Goal: Communication & Community: Answer question/provide support

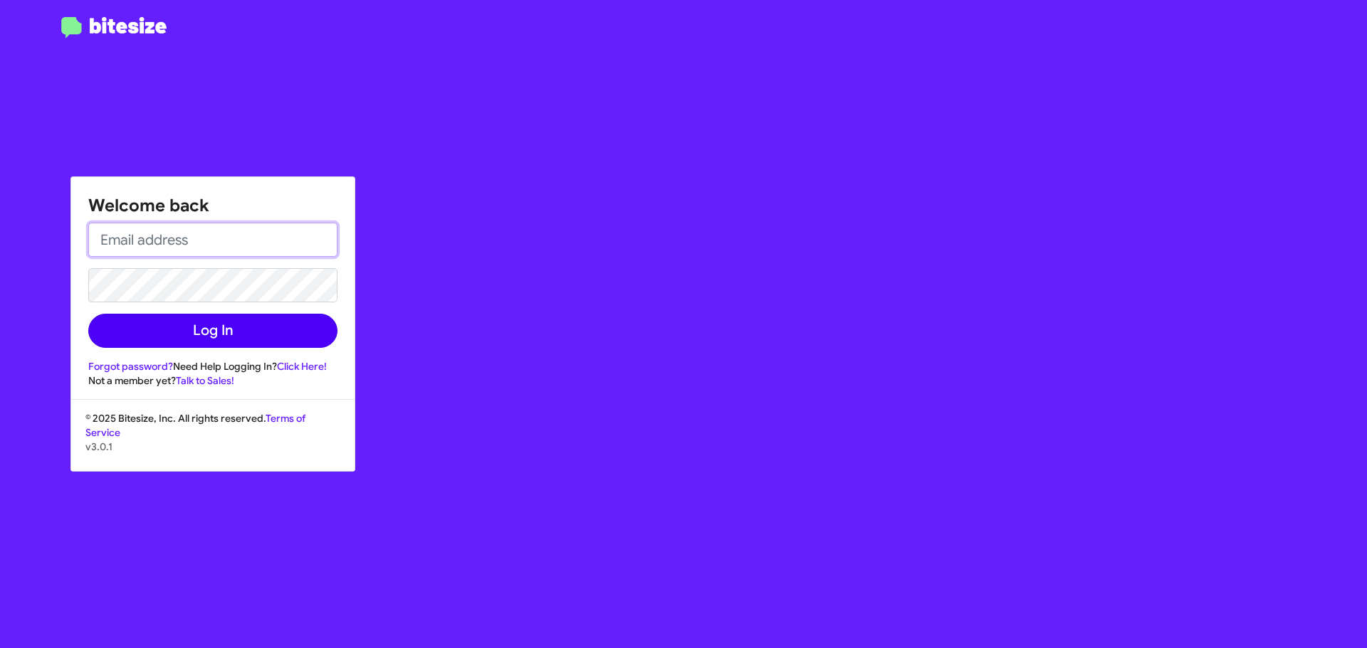
type input "[EMAIL_ADDRESS][DOMAIN_NAME]"
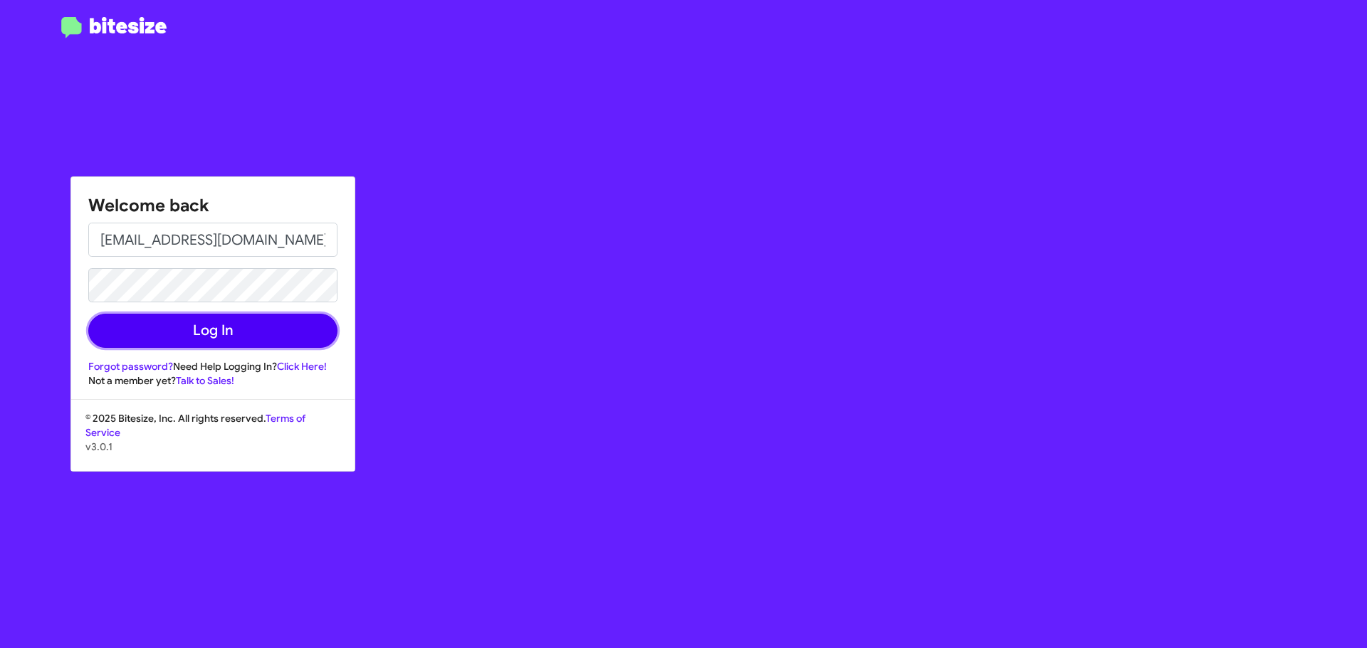
click at [167, 335] on button "Log In" at bounding box center [212, 331] width 249 height 34
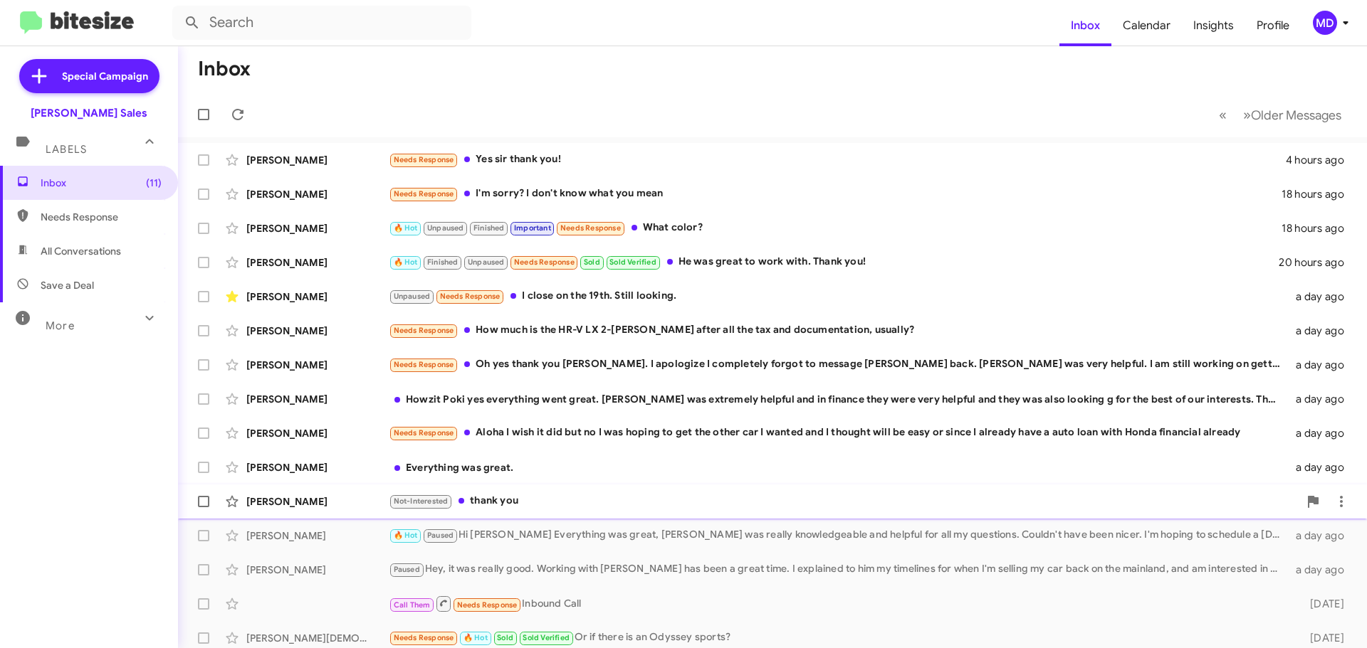
click at [791, 498] on div "Not-Interested thank you" at bounding box center [844, 501] width 910 height 16
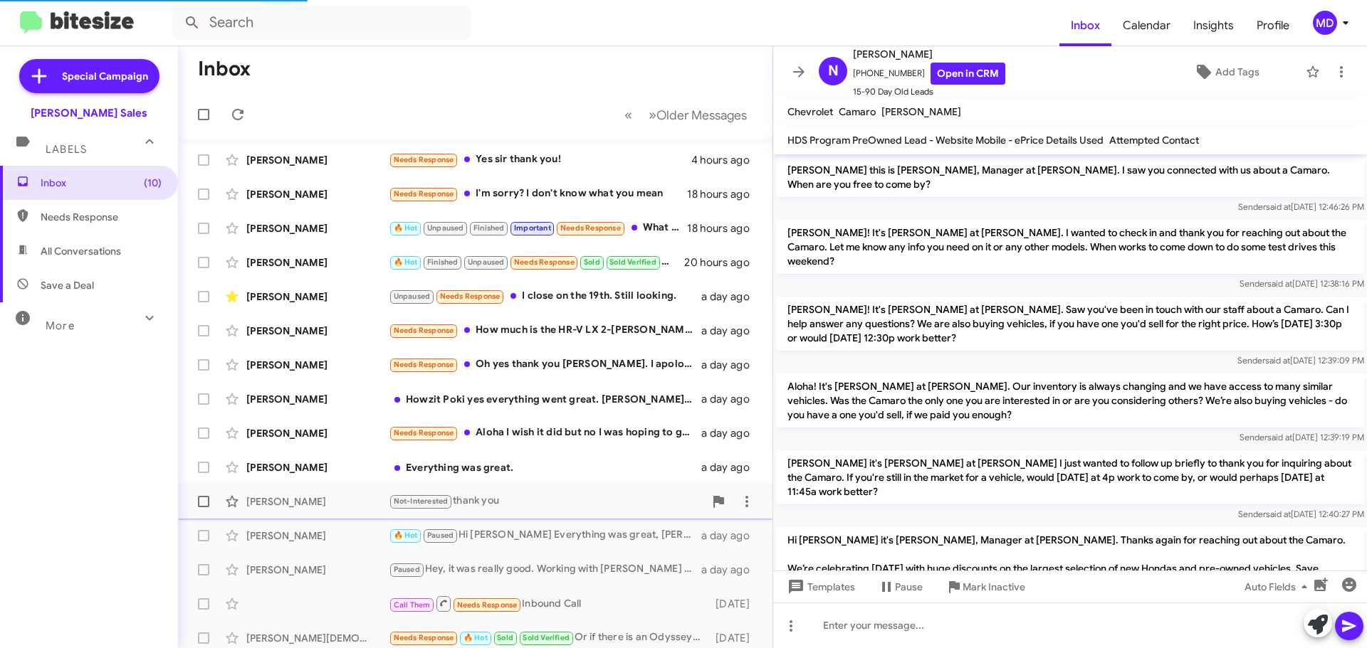
scroll to position [427, 0]
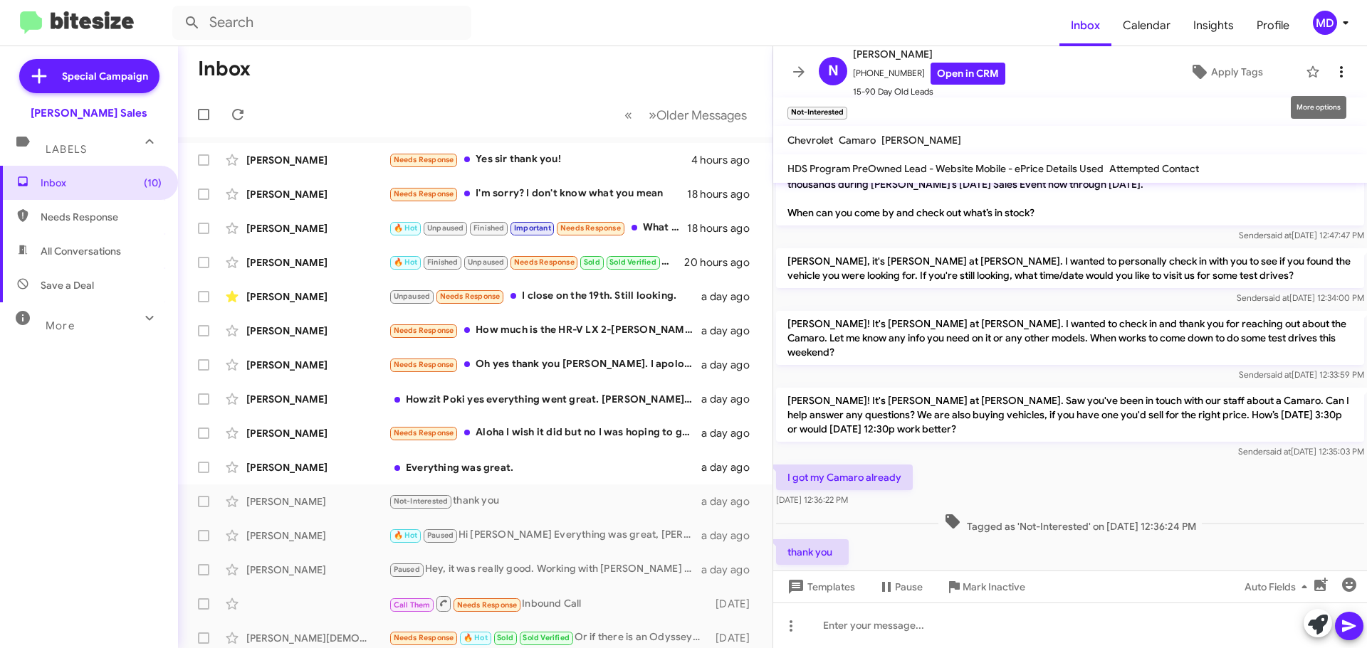
click at [1332, 69] on icon at bounding box center [1340, 71] width 17 height 17
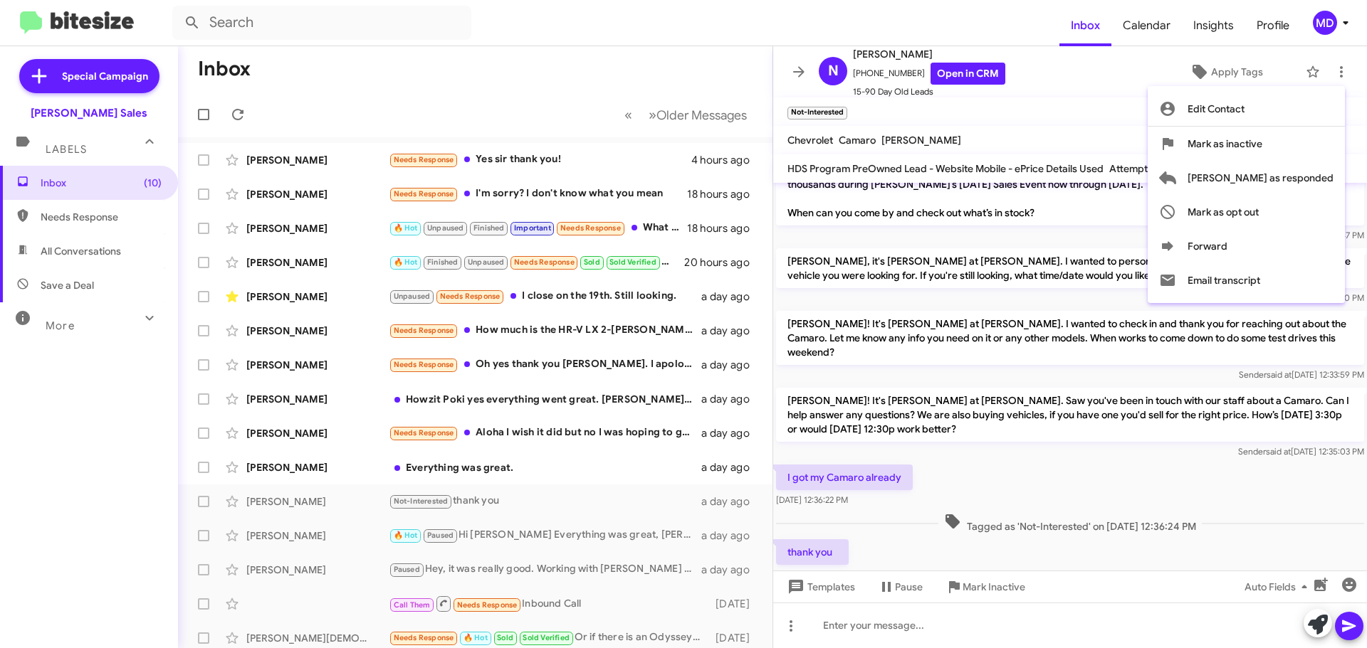
click at [1253, 140] on span "Mark as inactive" at bounding box center [1224, 144] width 75 height 34
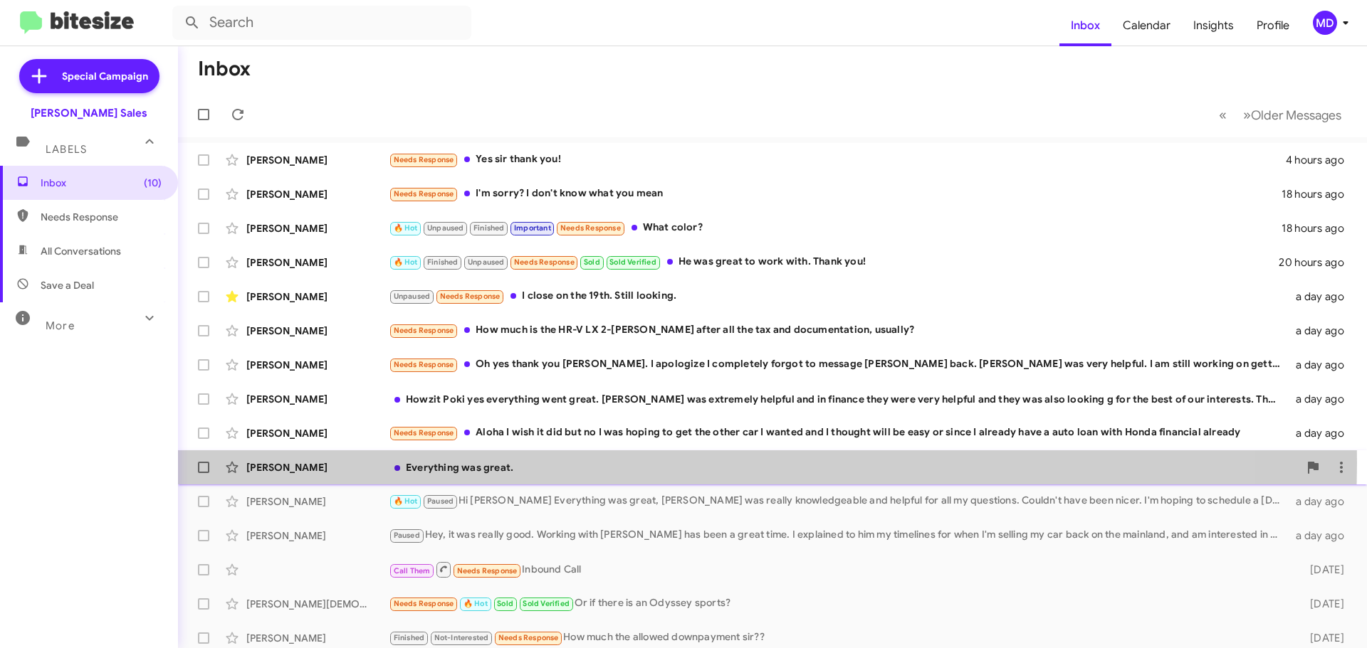
click at [672, 463] on div "Everything was great." at bounding box center [844, 468] width 910 height 14
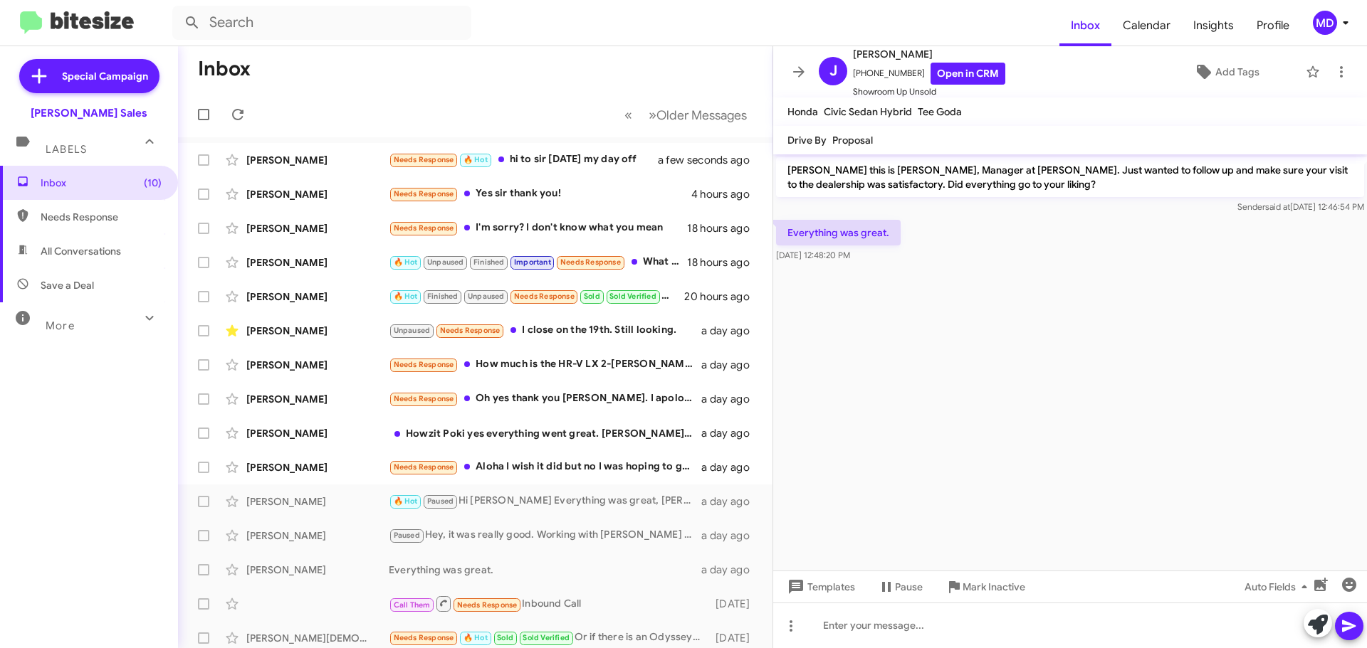
click at [1157, 325] on cdk-virtual-scroll-viewport "[PERSON_NAME] this is [PERSON_NAME], Manager at [PERSON_NAME]. Just wanted to f…" at bounding box center [1070, 362] width 594 height 416
click at [1012, 332] on cdk-virtual-scroll-viewport "[PERSON_NAME] this is [PERSON_NAME], Manager at [PERSON_NAME]. Just wanted to f…" at bounding box center [1070, 362] width 594 height 416
drag, startPoint x: 900, startPoint y: 312, endPoint x: 910, endPoint y: 311, distance: 10.1
click at [907, 312] on cdk-virtual-scroll-viewport "[PERSON_NAME] this is [PERSON_NAME], Manager at [PERSON_NAME]. Just wanted to f…" at bounding box center [1070, 362] width 594 height 416
drag, startPoint x: 863, startPoint y: 330, endPoint x: 870, endPoint y: 332, distance: 7.7
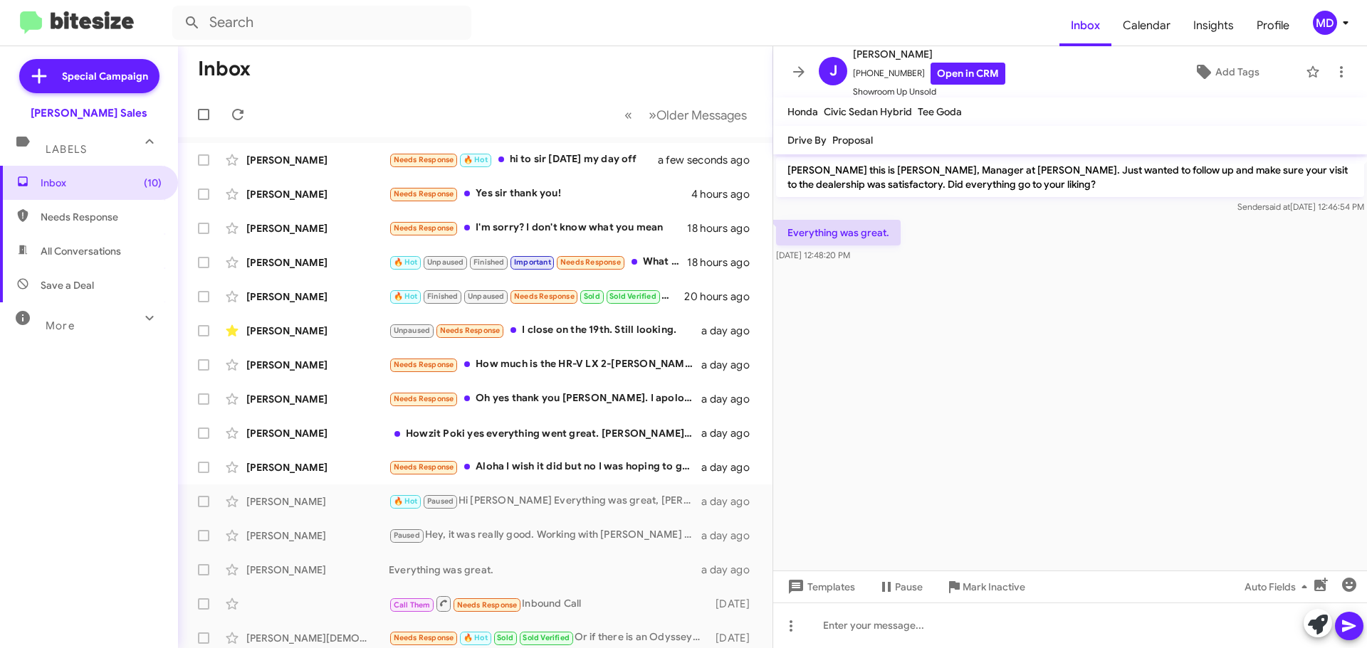
click at [863, 330] on cdk-virtual-scroll-viewport "[PERSON_NAME] this is [PERSON_NAME], Manager at [PERSON_NAME]. Just wanted to f…" at bounding box center [1070, 362] width 594 height 416
click at [994, 320] on cdk-virtual-scroll-viewport "[PERSON_NAME] this is [PERSON_NAME], Manager at [PERSON_NAME]. Just wanted to f…" at bounding box center [1070, 362] width 594 height 416
click at [976, 64] on link "Open in CRM" at bounding box center [967, 74] width 75 height 22
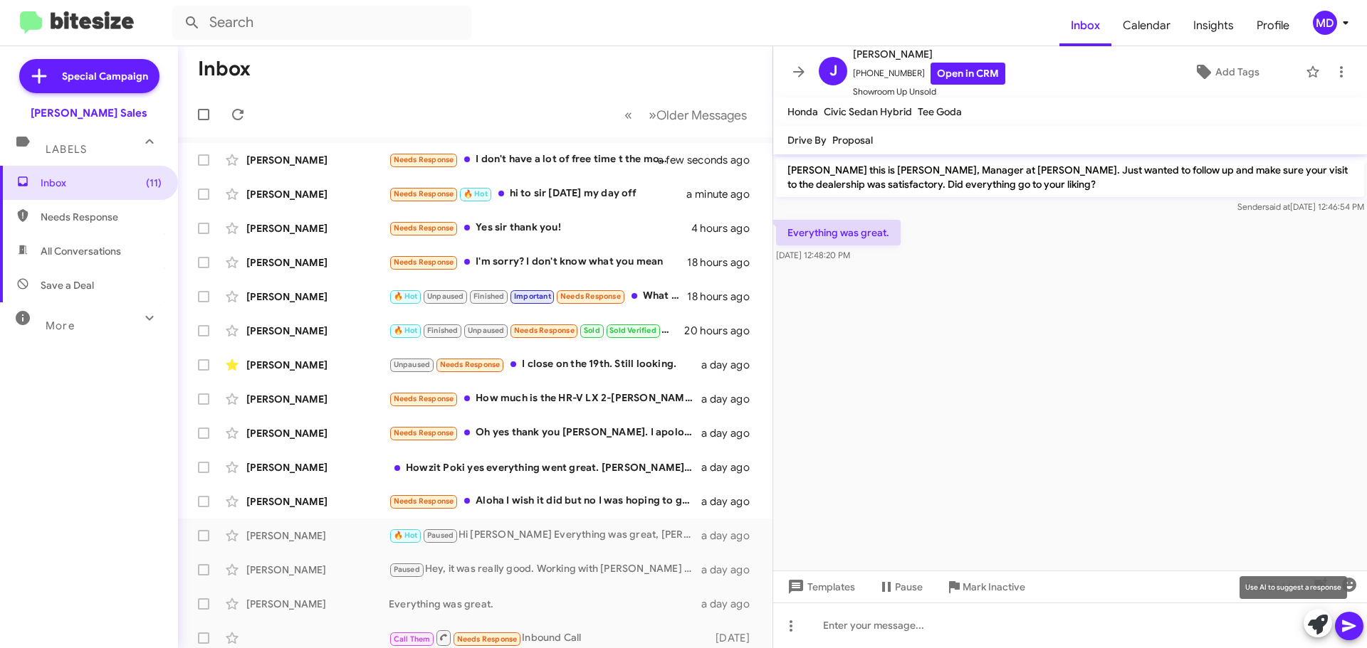
click at [1318, 626] on icon at bounding box center [1318, 625] width 20 height 20
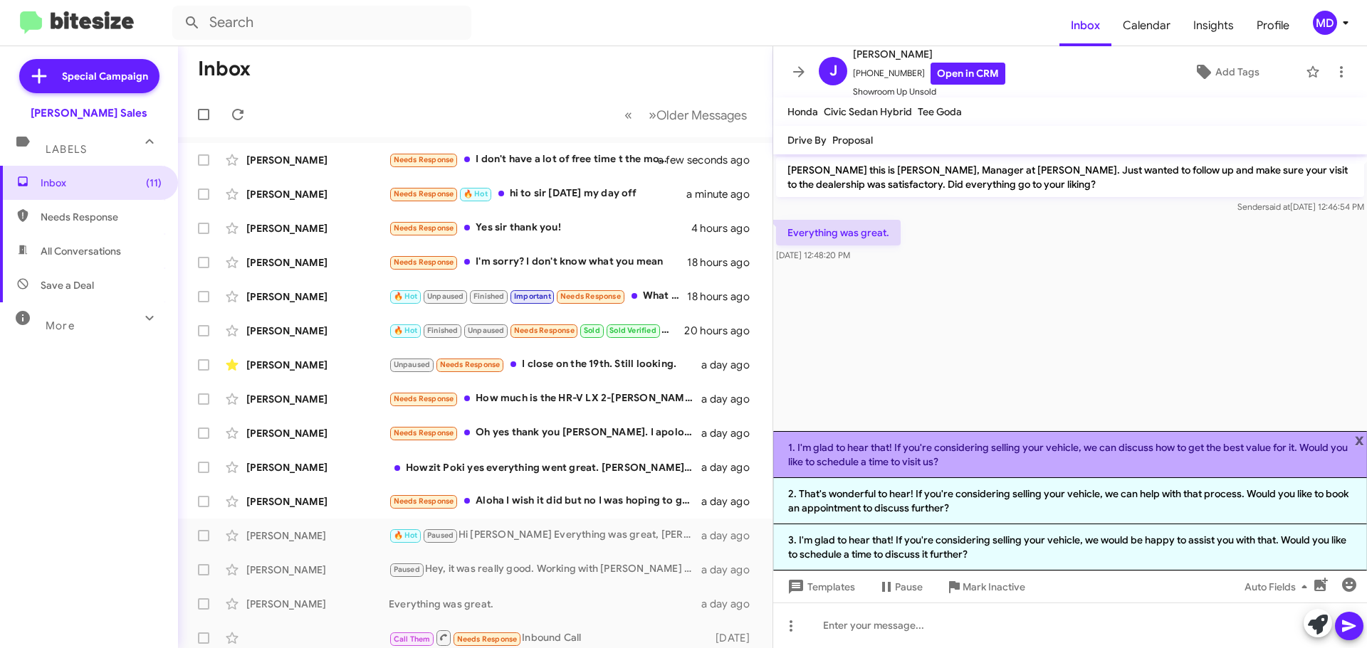
click at [996, 459] on li "1. I'm glad to hear that! If you're considering selling your vehicle, we can di…" at bounding box center [1070, 454] width 594 height 47
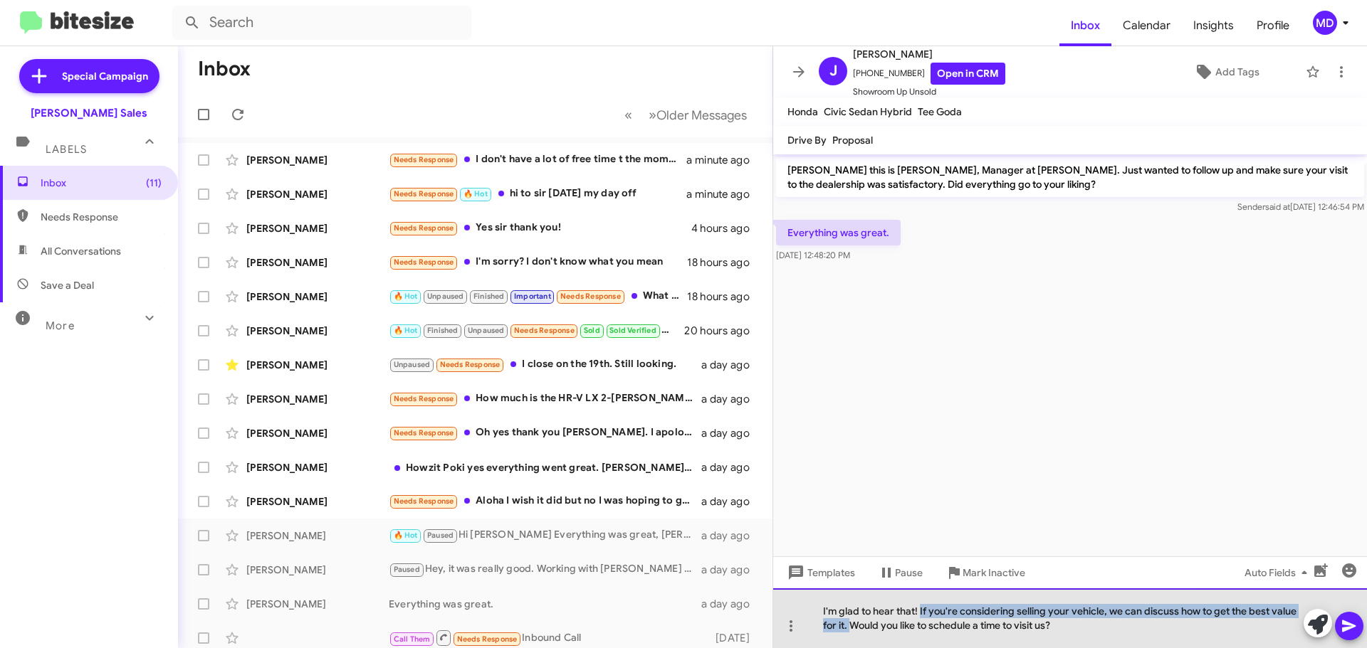
drag, startPoint x: 920, startPoint y: 606, endPoint x: 849, endPoint y: 628, distance: 73.8
click at [849, 628] on div "I'm glad to hear that! If you're considering selling your vehicle, we can discu…" at bounding box center [1070, 619] width 594 height 60
drag, startPoint x: 904, startPoint y: 628, endPoint x: 1125, endPoint y: 628, distance: 221.4
click at [1142, 616] on div "I'm glad to hear that! Were we able to make you a deal on the Civic?Would you l…" at bounding box center [1070, 619] width 594 height 60
click at [1121, 631] on div "I'm glad to hear that! Were we able to make you a deal on the Civic?Would you l…" at bounding box center [1070, 619] width 594 height 60
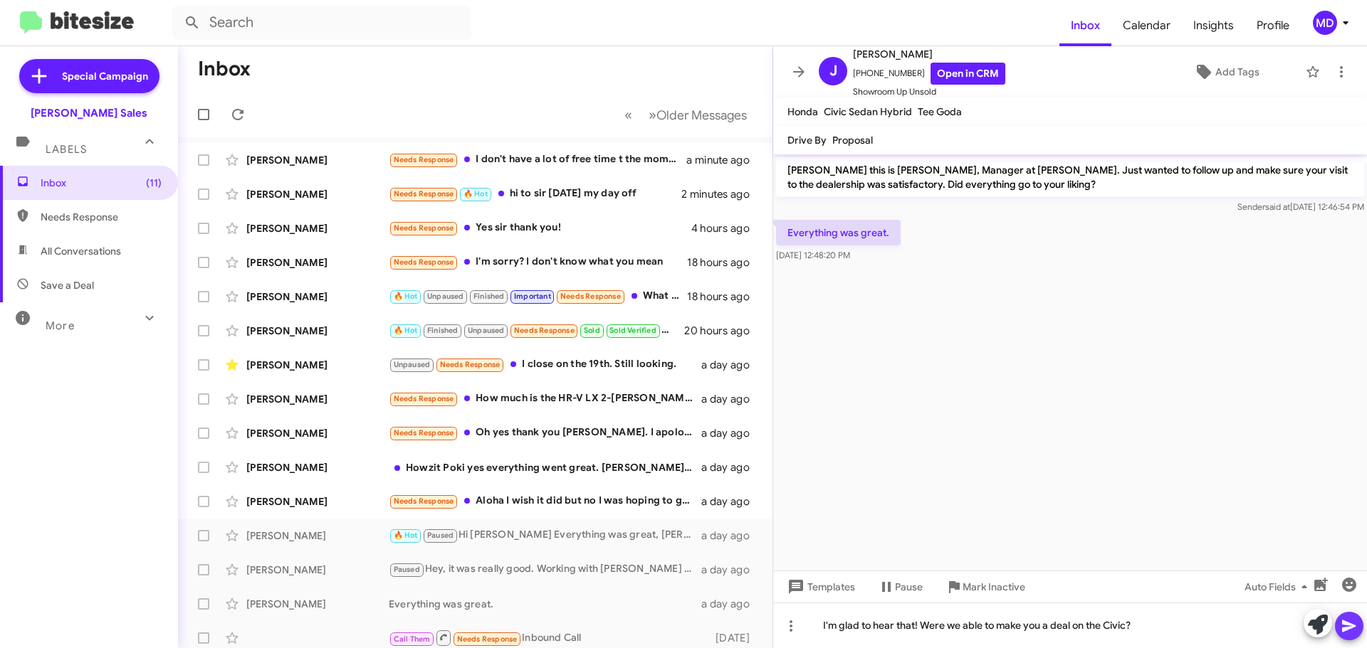
click at [1346, 624] on icon at bounding box center [1349, 627] width 14 height 12
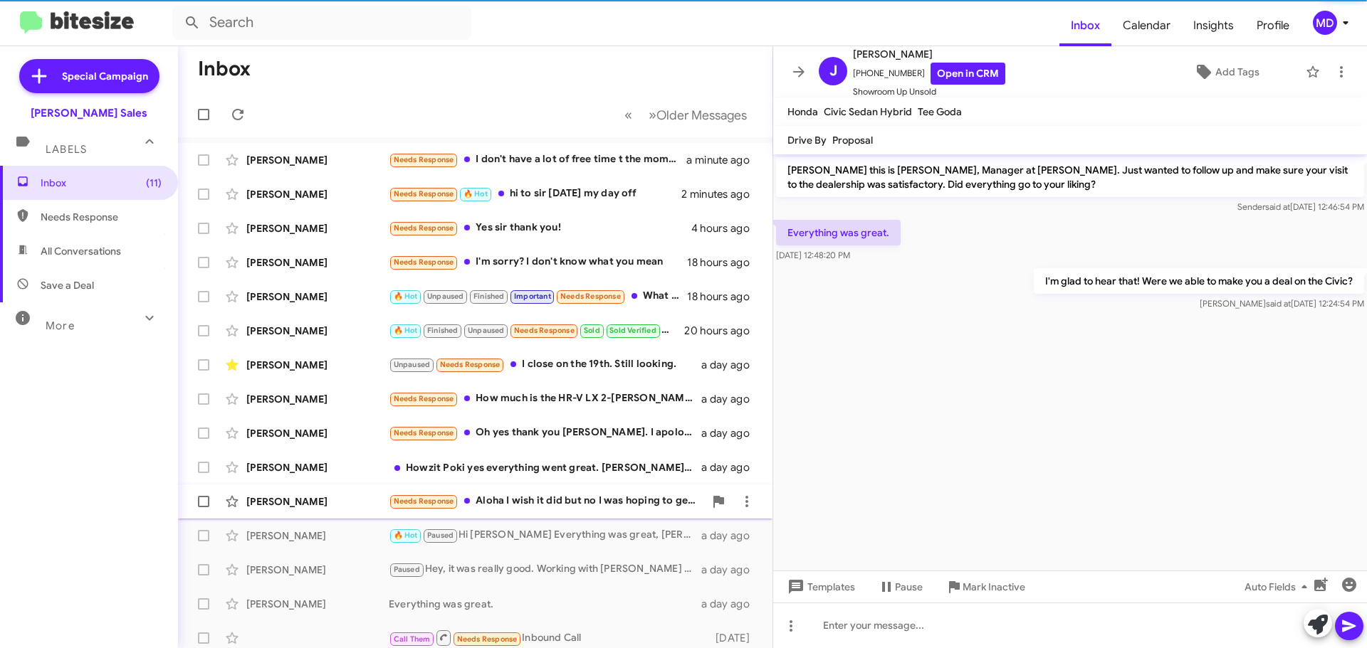
click at [532, 490] on div "[PERSON_NAME] Needs Response Aloha I wish it did but no I was hoping to get the…" at bounding box center [475, 502] width 572 height 28
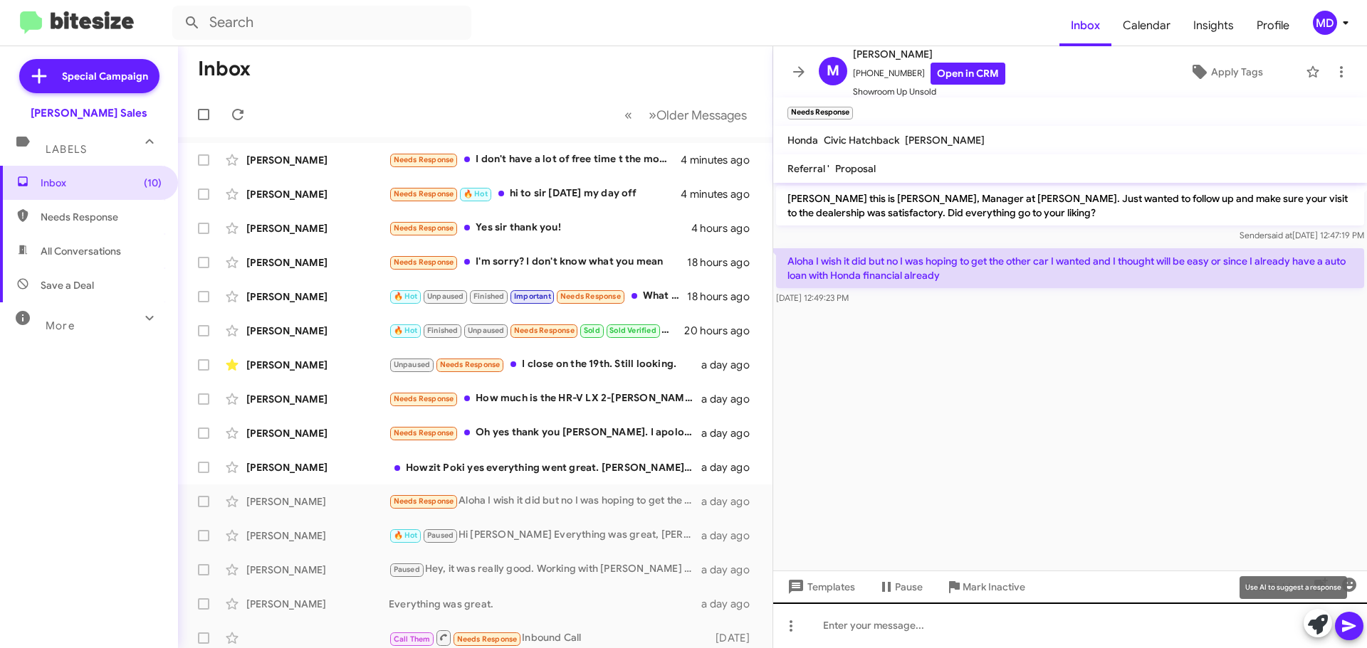
drag, startPoint x: 1310, startPoint y: 622, endPoint x: 1302, endPoint y: 624, distance: 8.0
click at [1310, 623] on icon at bounding box center [1318, 625] width 20 height 20
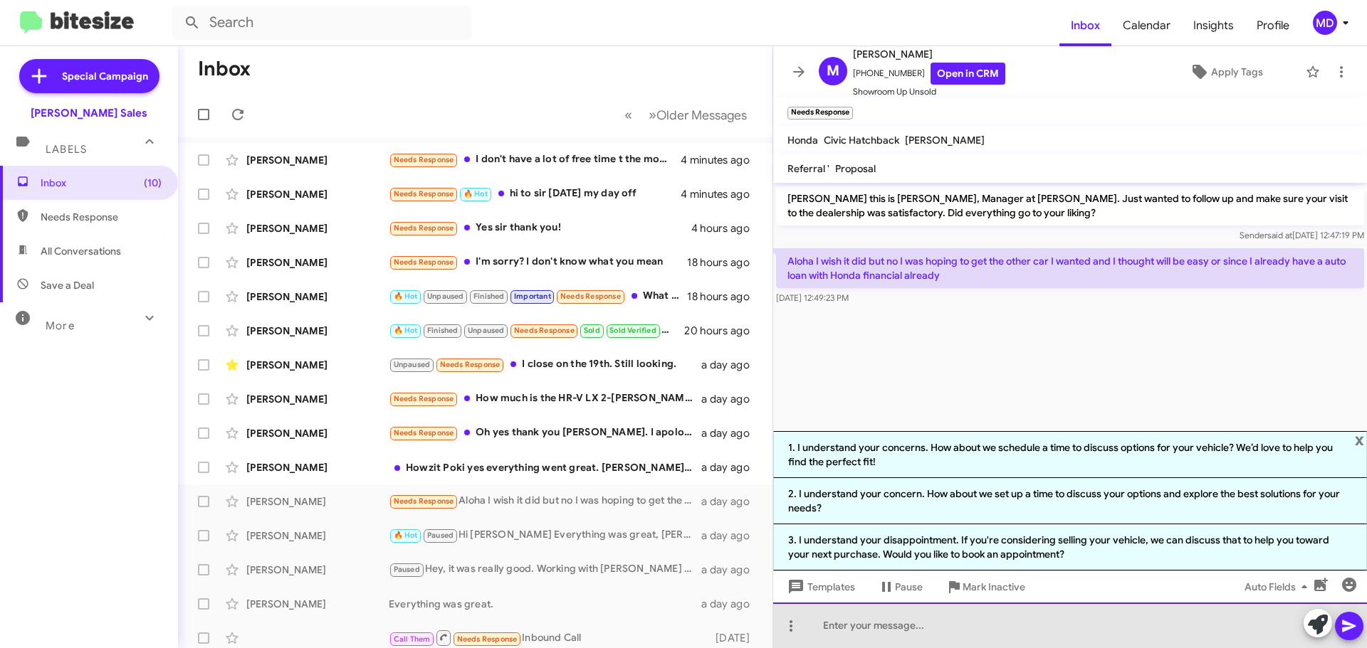
click at [914, 619] on div at bounding box center [1070, 626] width 594 height 46
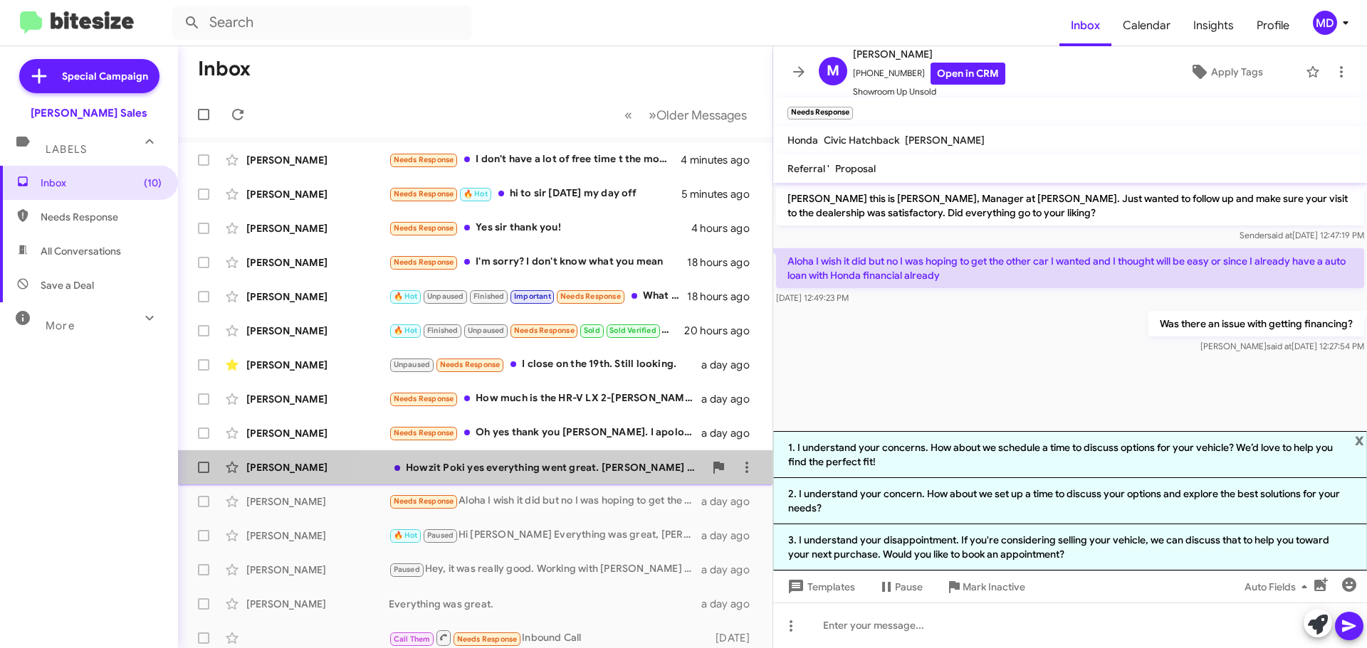
click at [601, 463] on div "Howzit Poki yes everything went great. [PERSON_NAME] was extremely helpful and …" at bounding box center [546, 468] width 315 height 14
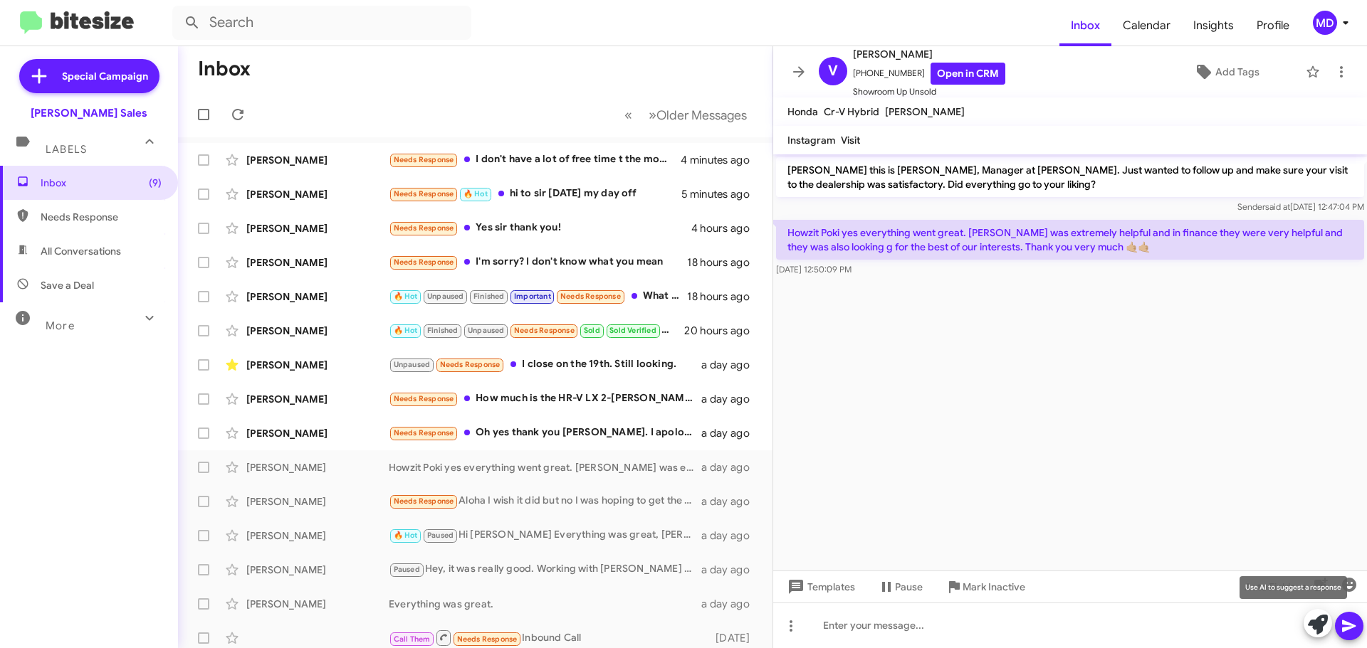
click at [1312, 626] on icon at bounding box center [1318, 625] width 20 height 20
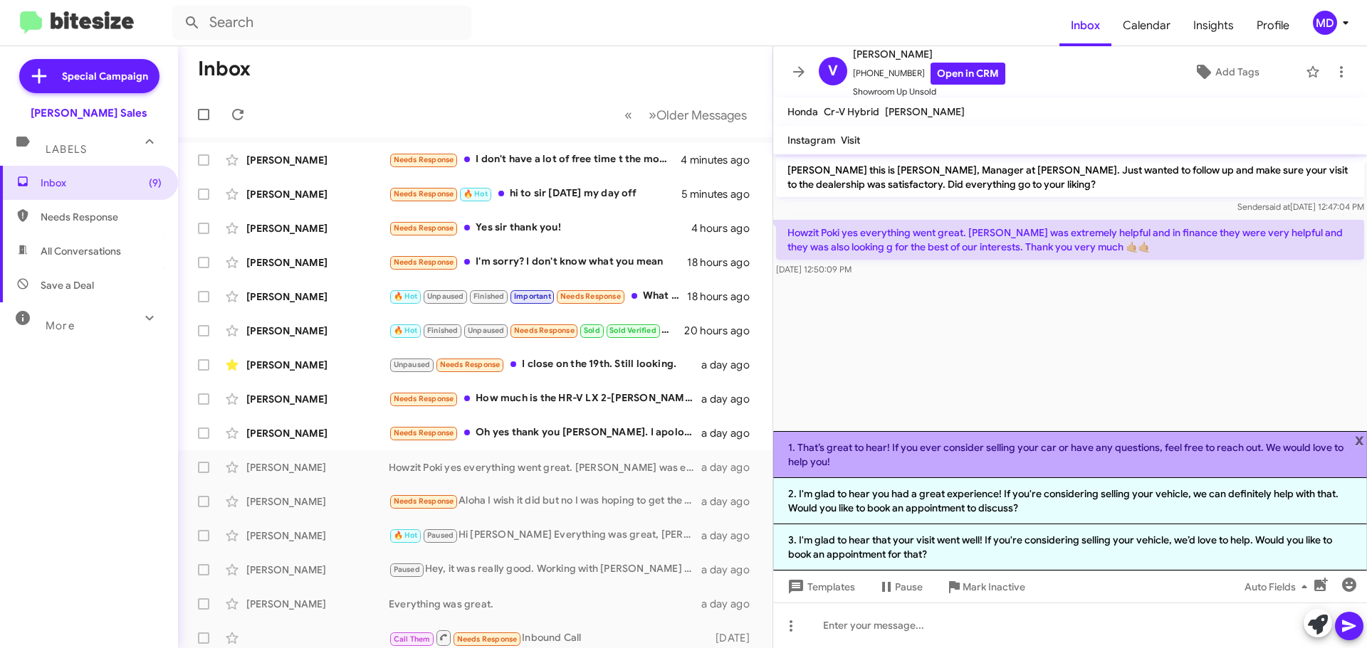
click at [949, 451] on li "1. That’s great to hear! If you ever consider selling your car or have any ques…" at bounding box center [1070, 454] width 594 height 47
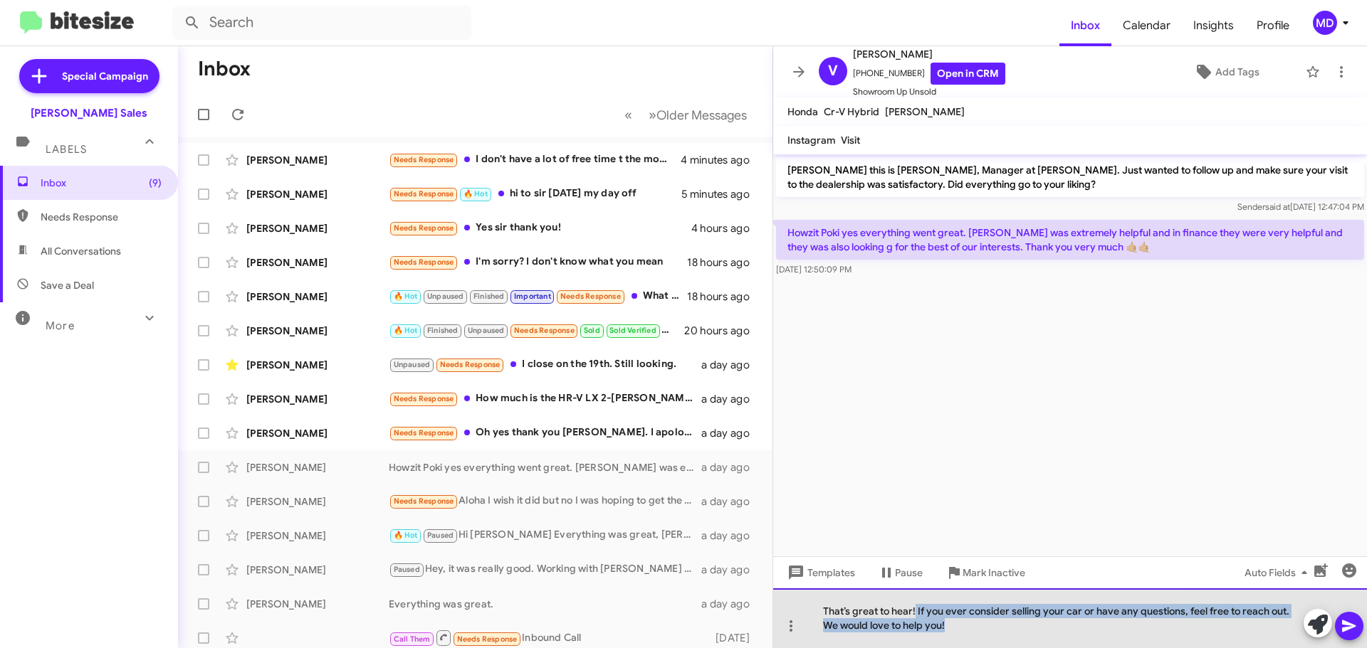
drag, startPoint x: 915, startPoint y: 608, endPoint x: 954, endPoint y: 629, distance: 44.0
click at [954, 629] on div "That’s great to hear! If you ever consider selling your car or have any questio…" at bounding box center [1070, 619] width 594 height 60
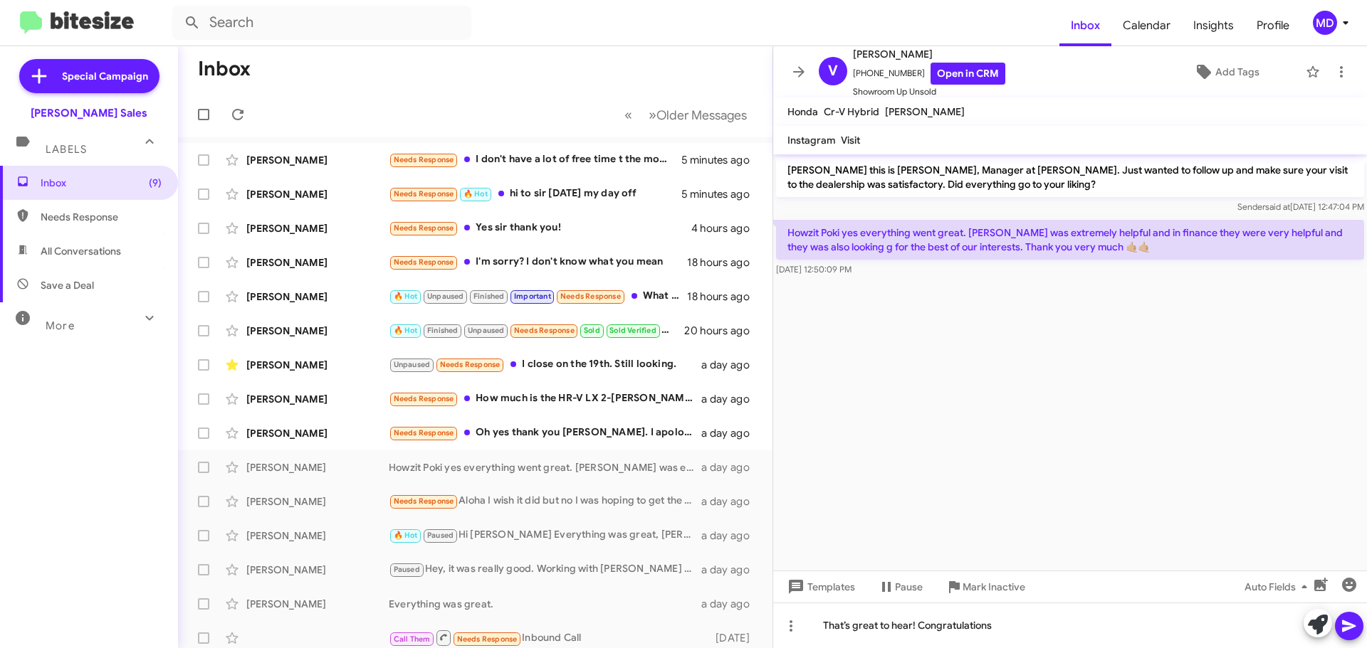
click at [1345, 625] on icon at bounding box center [1349, 627] width 14 height 12
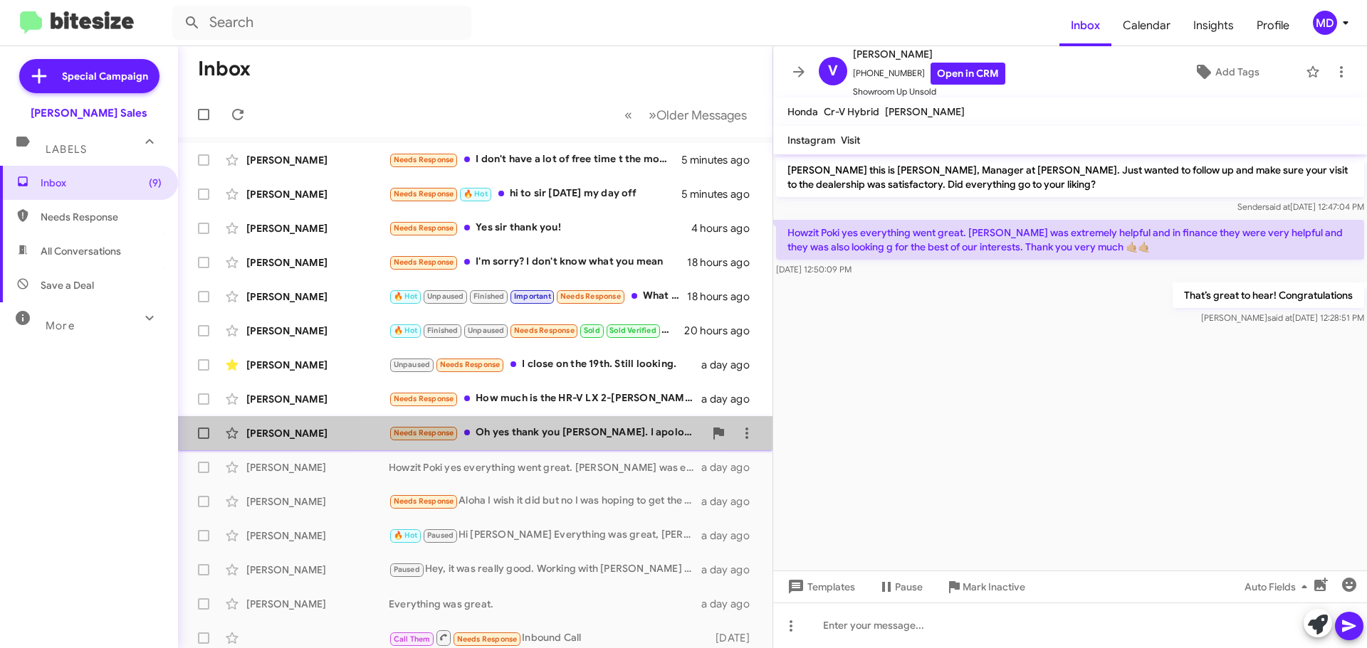
click at [525, 432] on div "Needs Response Oh yes thank you [PERSON_NAME]. I apologize I completely forgot …" at bounding box center [546, 433] width 315 height 16
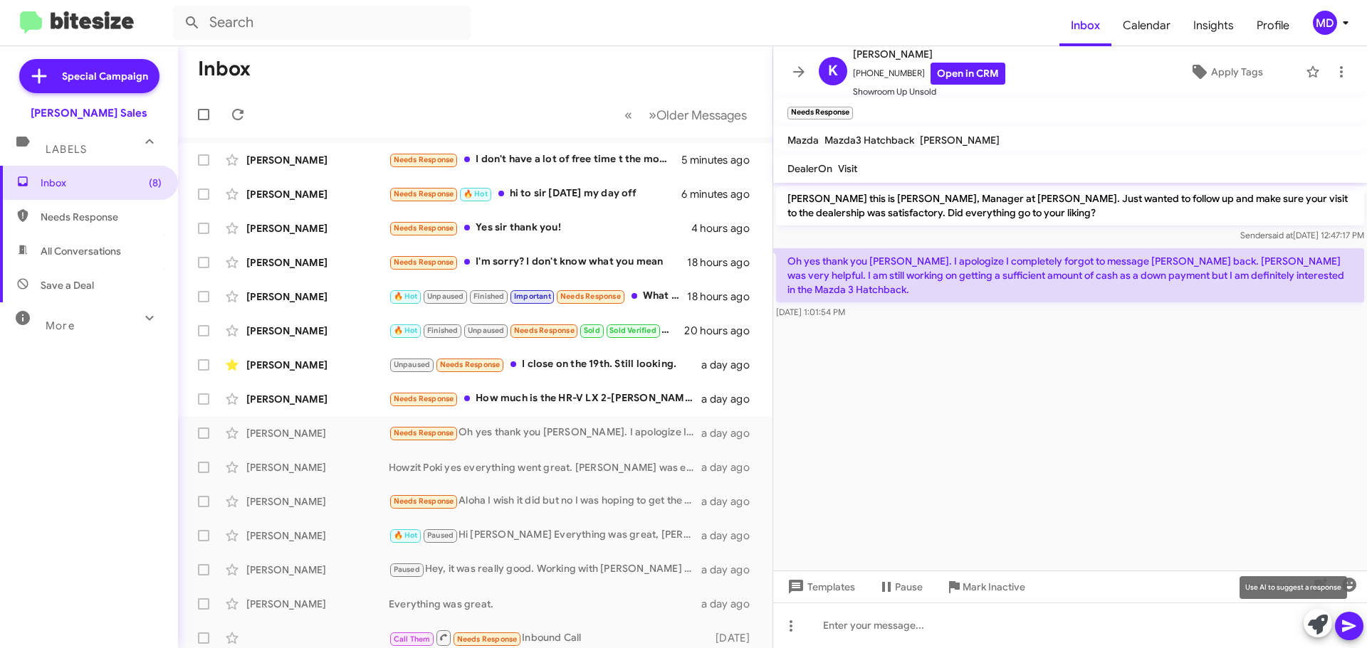
click at [1309, 627] on icon at bounding box center [1318, 625] width 20 height 20
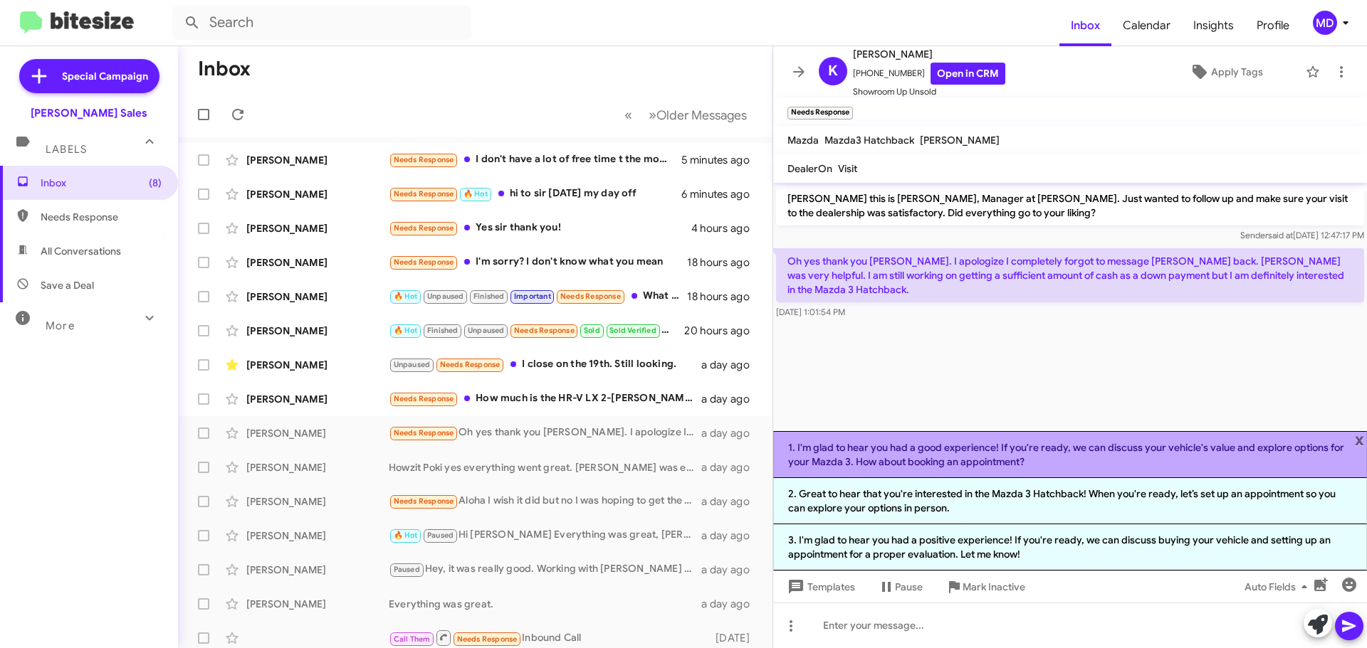
click at [1026, 460] on li "1. I'm glad to hear you had a good experience! If you're ready, we can discuss …" at bounding box center [1070, 454] width 594 height 47
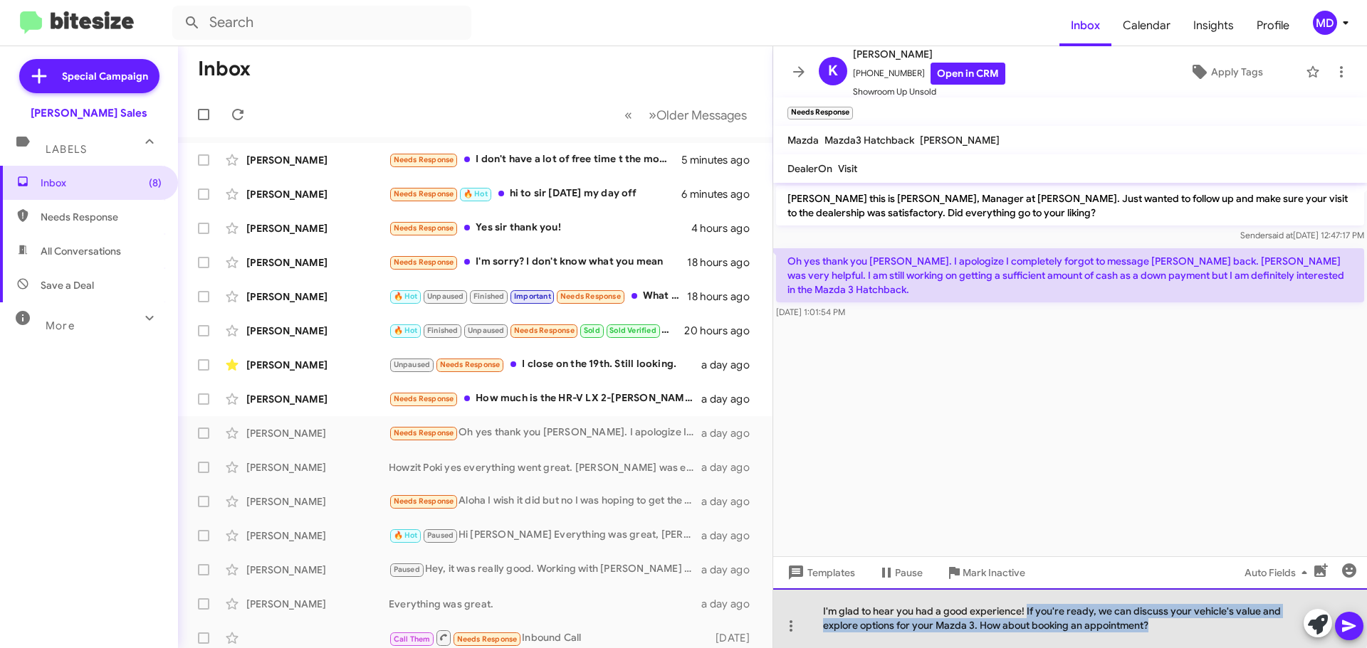
drag, startPoint x: 1024, startPoint y: 608, endPoint x: 1172, endPoint y: 645, distance: 151.9
click at [1172, 645] on div "I'm glad to hear you had a good experience! If you're ready, we can discuss you…" at bounding box center [1070, 619] width 594 height 60
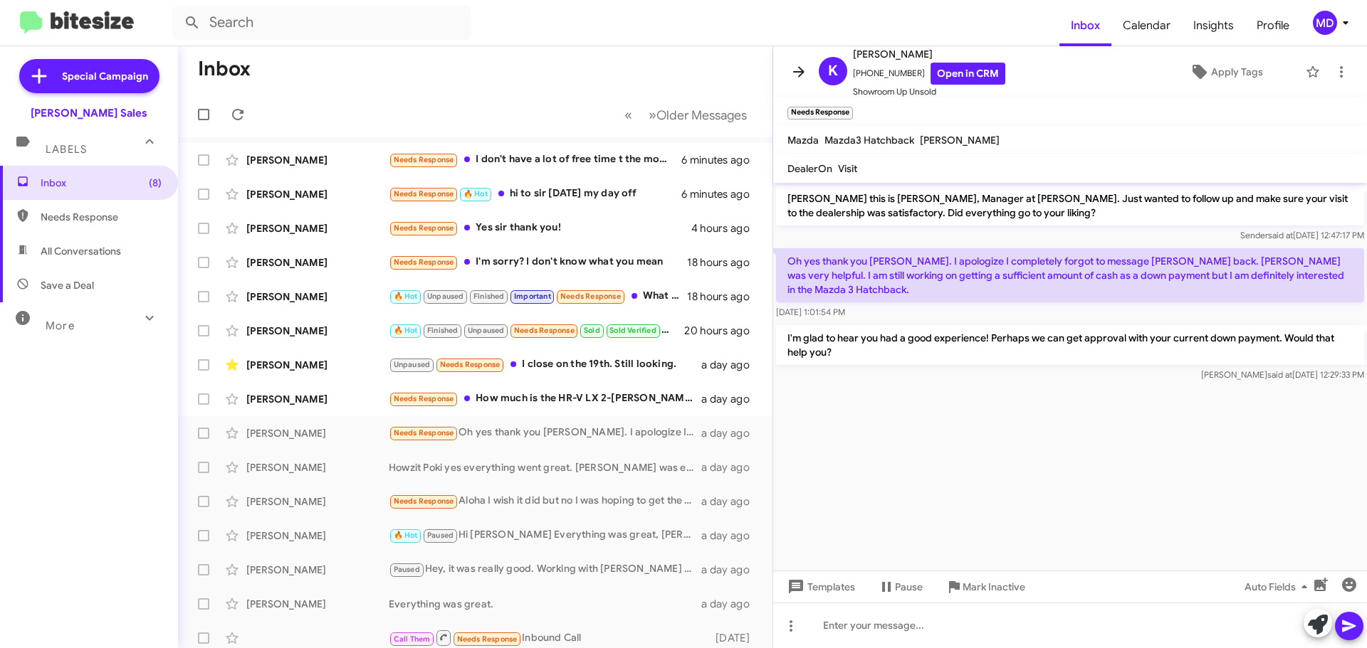
click at [796, 70] on icon at bounding box center [798, 71] width 17 height 17
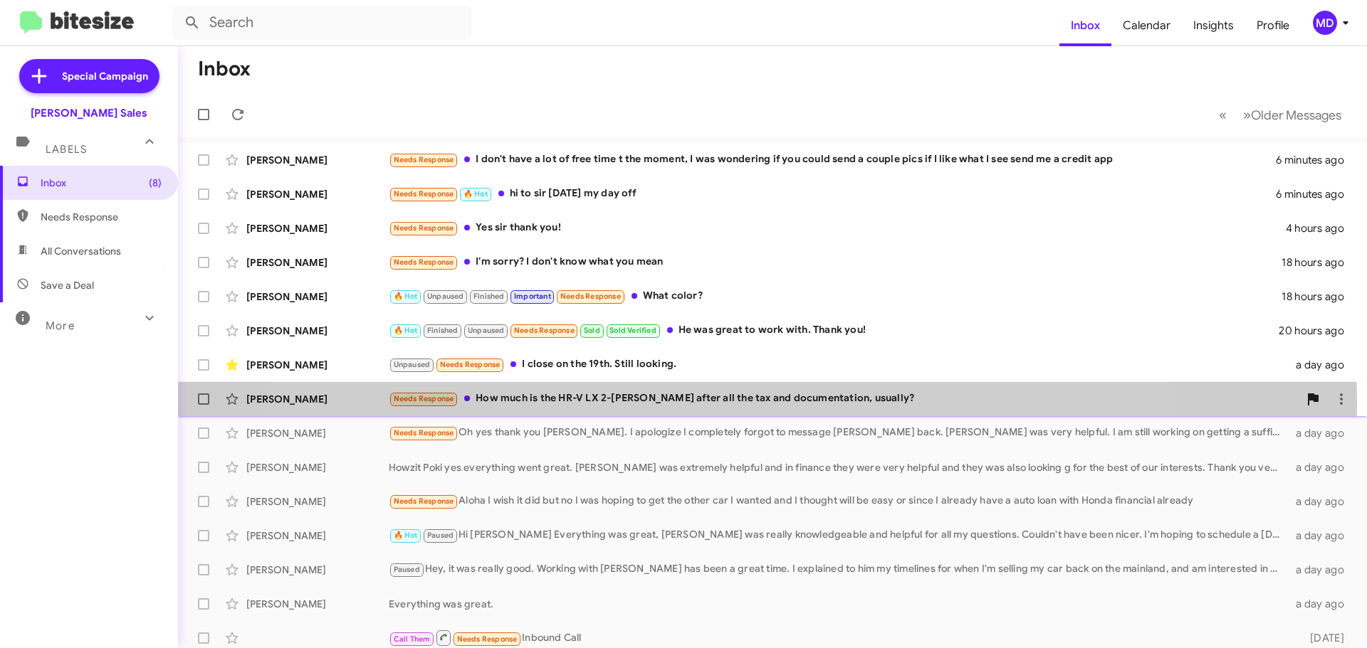
click at [720, 404] on div "Needs Response How much is the HR-V LX 2-[PERSON_NAME] after all the tax and do…" at bounding box center [844, 399] width 910 height 16
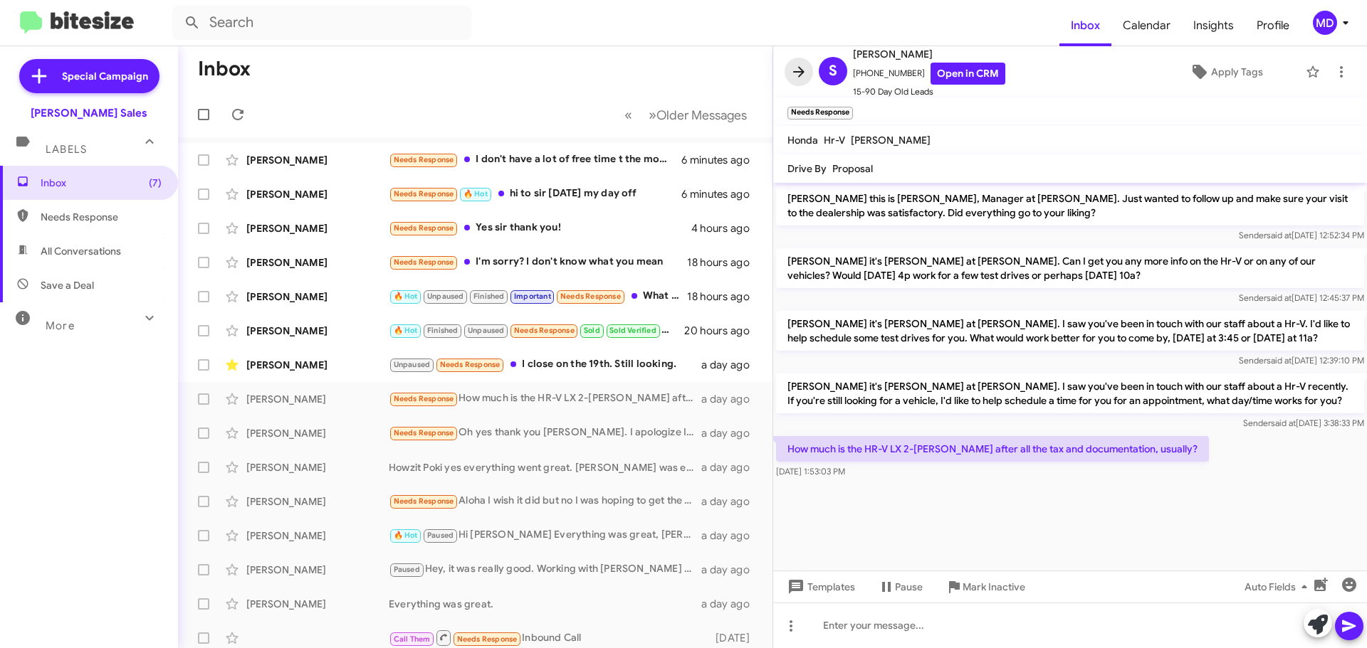
click at [801, 65] on icon at bounding box center [798, 71] width 17 height 17
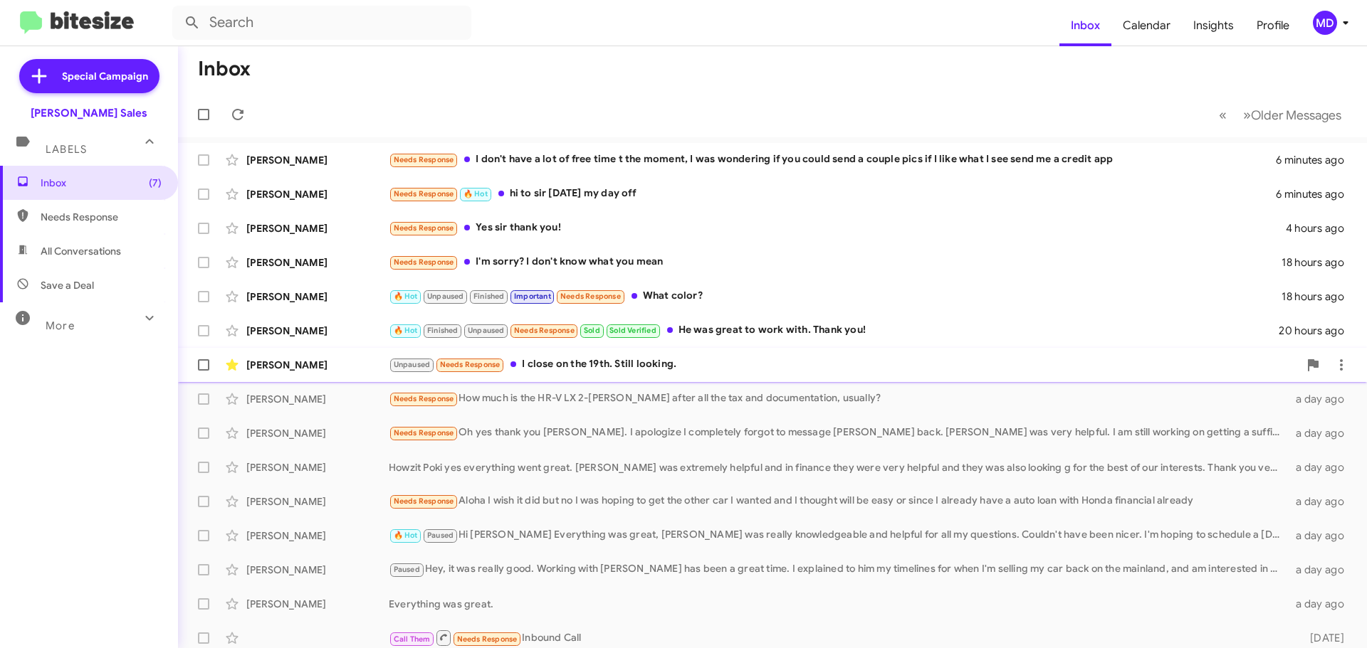
click at [710, 360] on div "Unpaused Needs Response I close on the 19th. Still looking." at bounding box center [844, 365] width 910 height 16
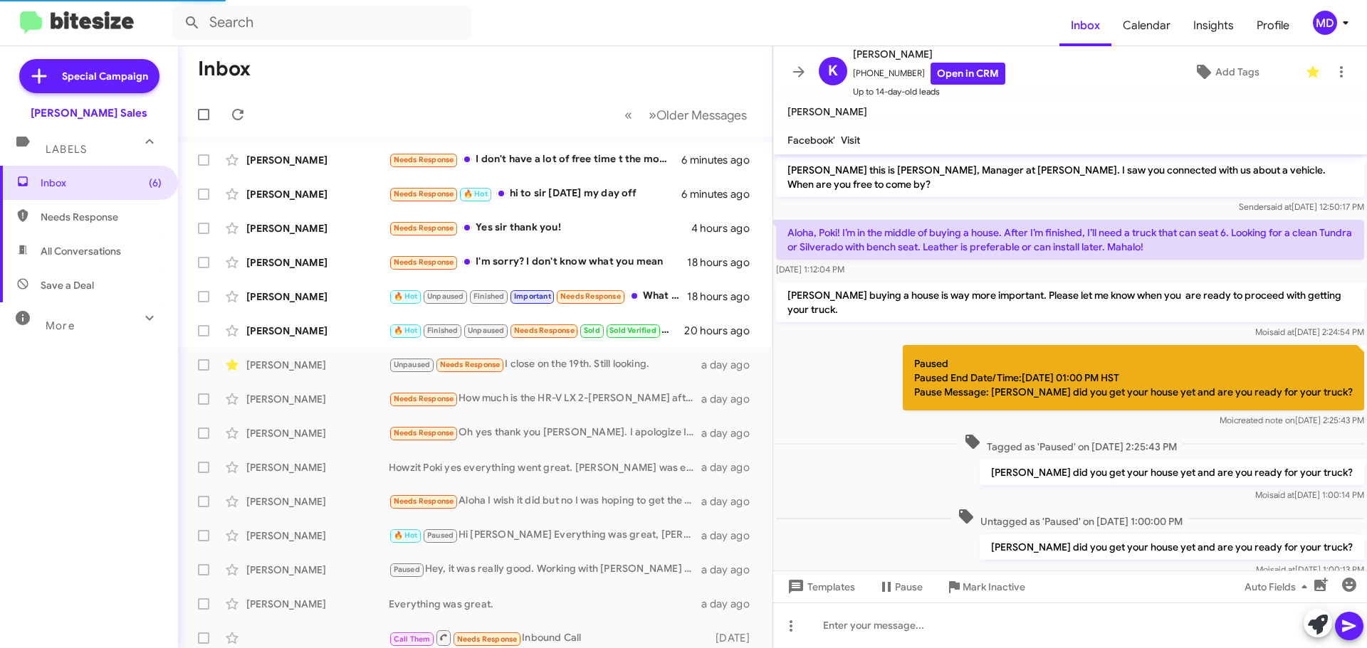
scroll to position [105, 0]
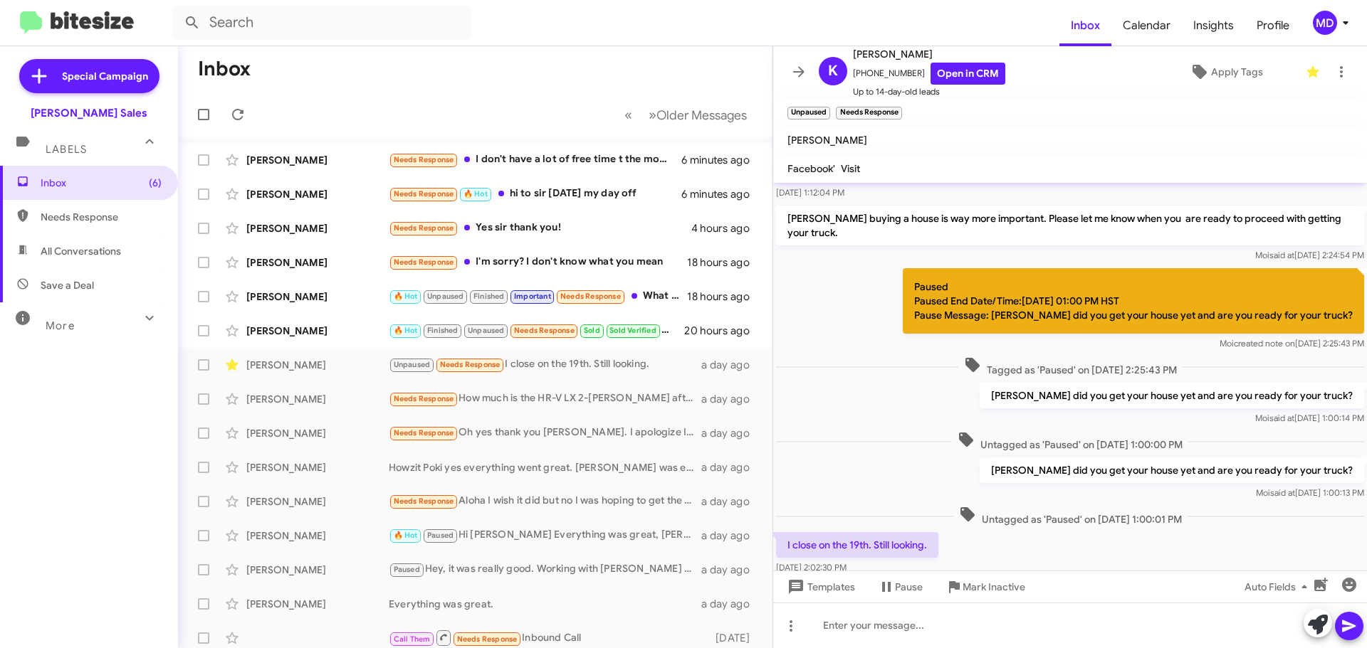
click at [797, 74] on icon at bounding box center [798, 71] width 17 height 17
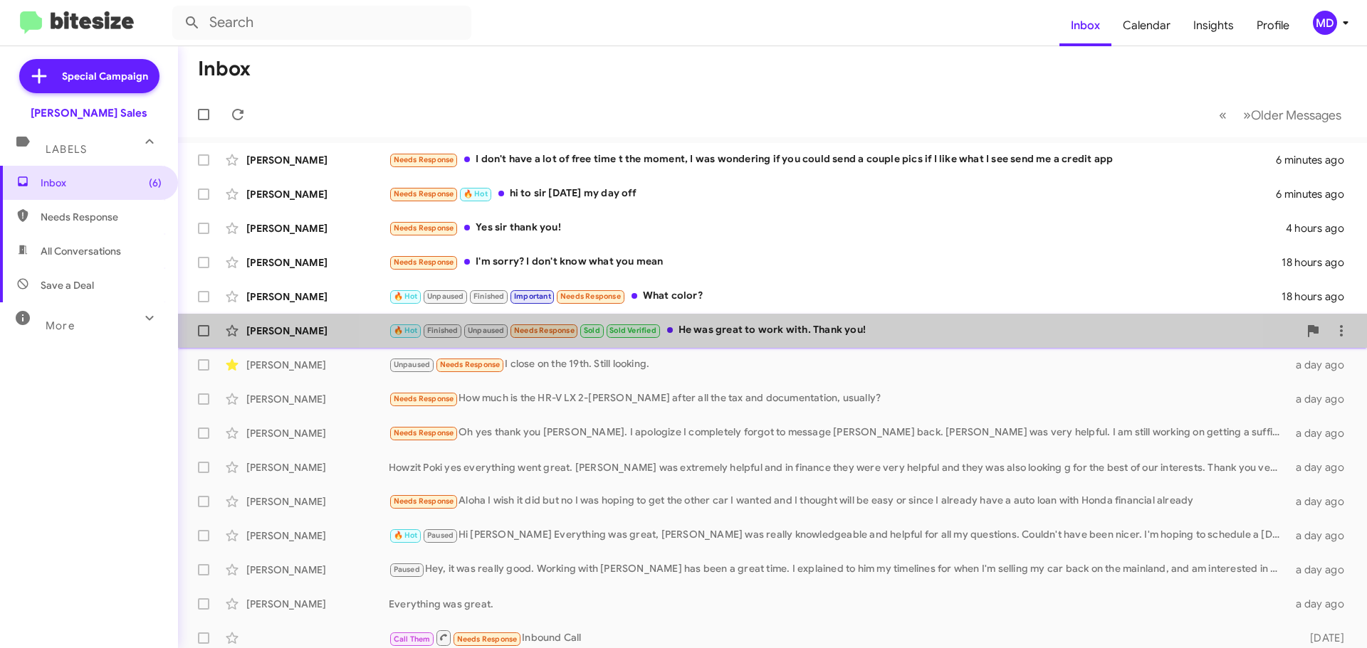
click at [780, 324] on div "🔥 Hot Finished Unpaused Needs Response Sold Sold Verified He was great to work …" at bounding box center [844, 330] width 910 height 16
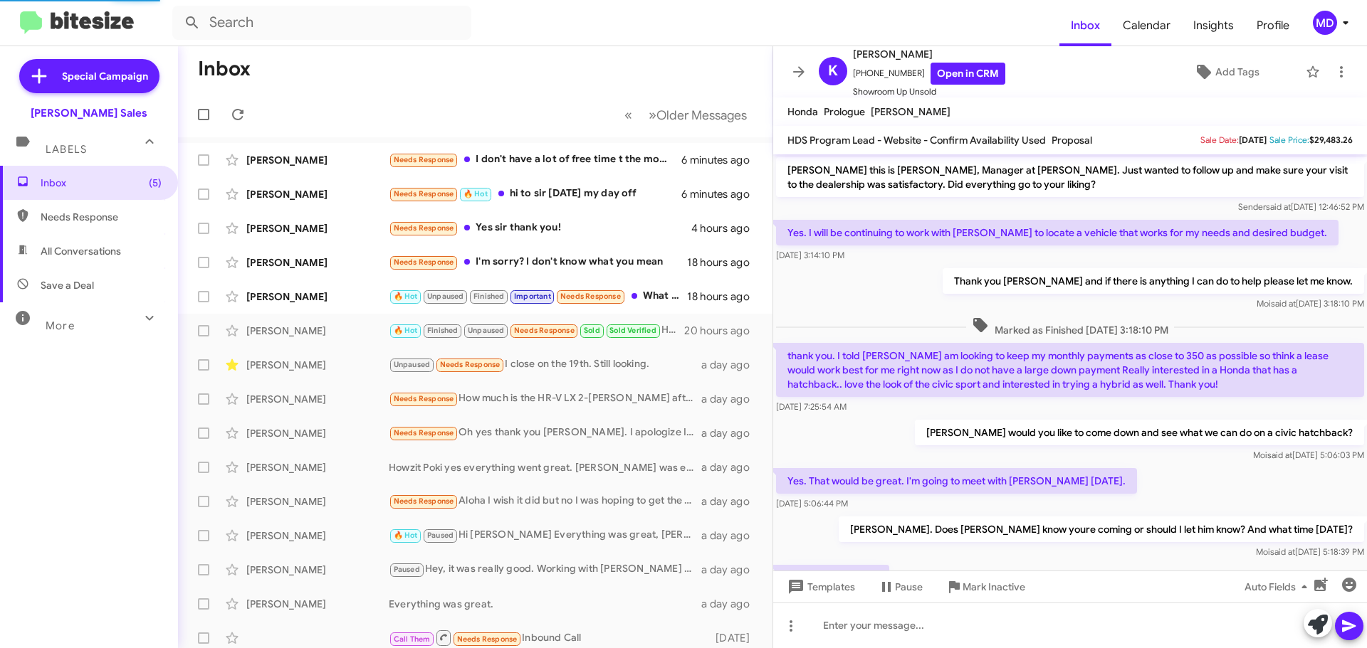
scroll to position [469, 0]
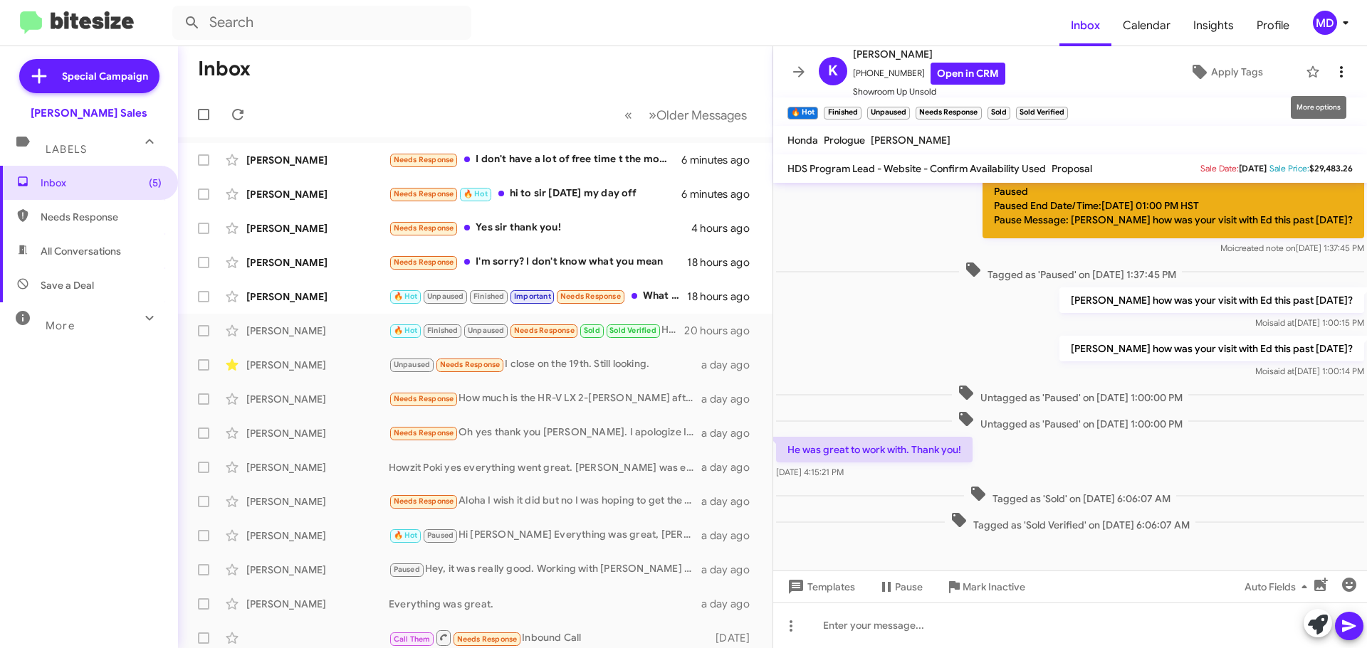
click at [1332, 70] on icon at bounding box center [1340, 71] width 17 height 17
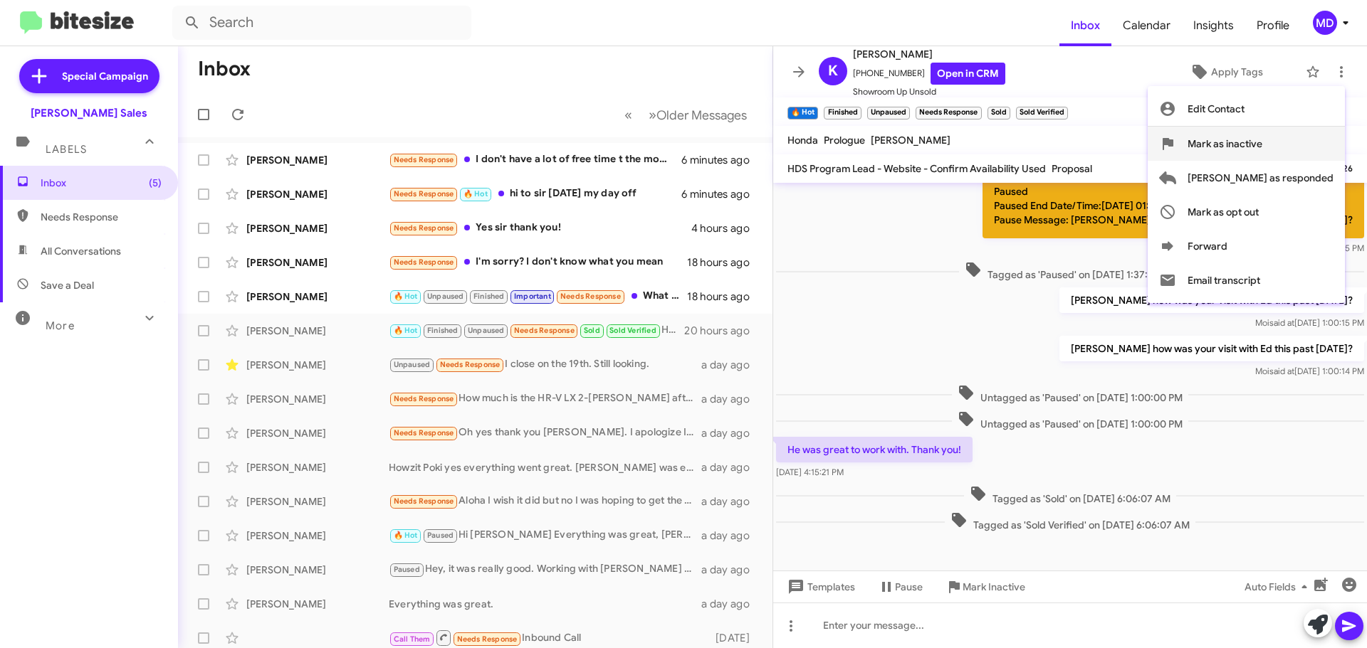
click at [1262, 140] on span "Mark as inactive" at bounding box center [1224, 144] width 75 height 34
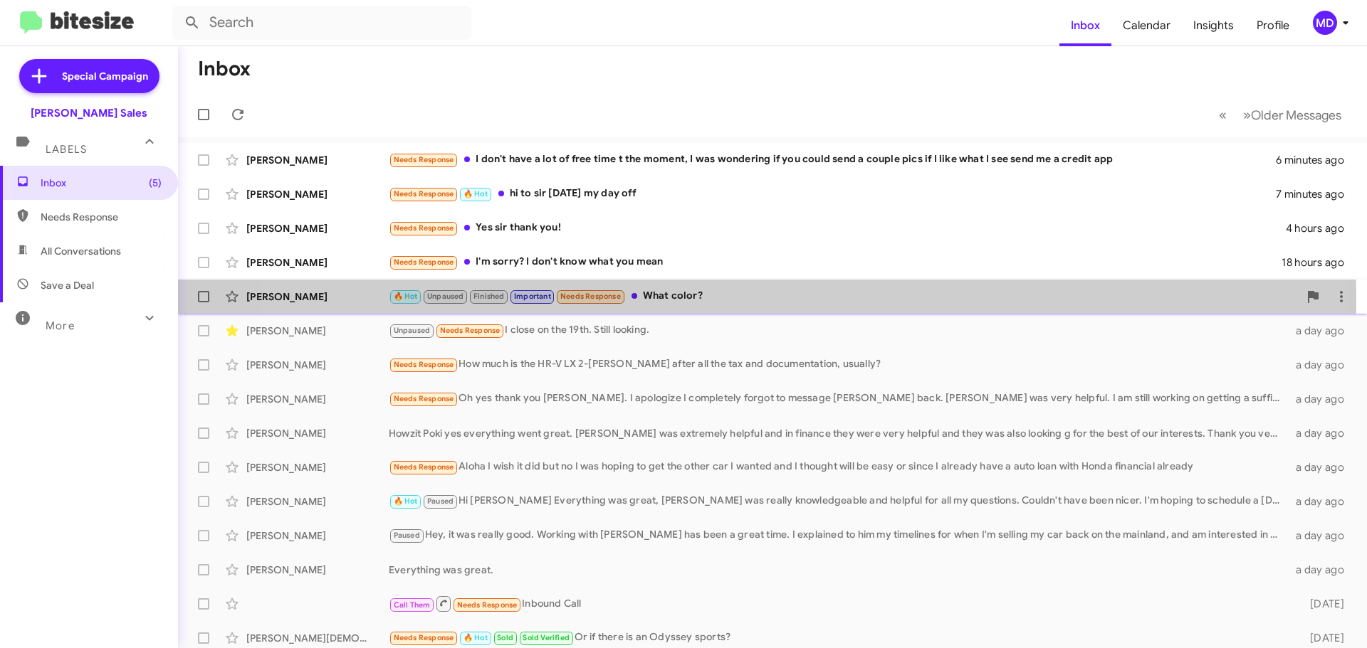
click at [718, 300] on div "🔥 Hot Unpaused Finished Important Needs Response What color?" at bounding box center [844, 296] width 910 height 16
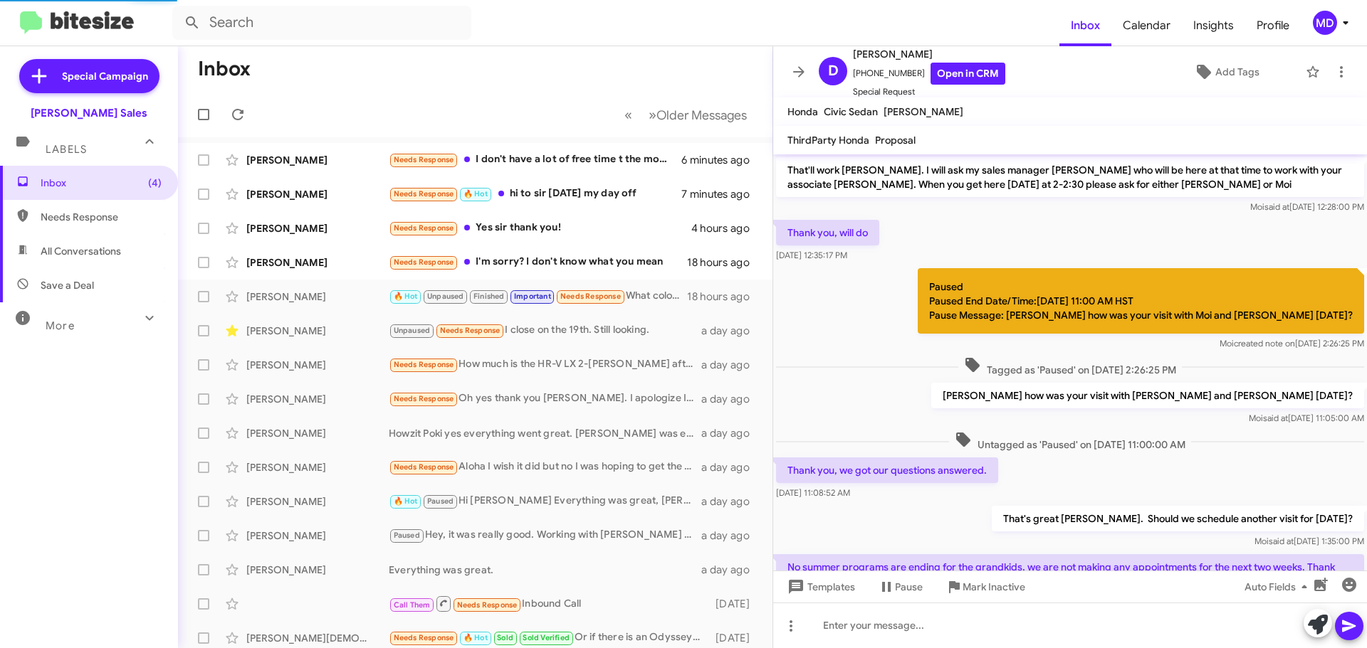
scroll to position [706, 0]
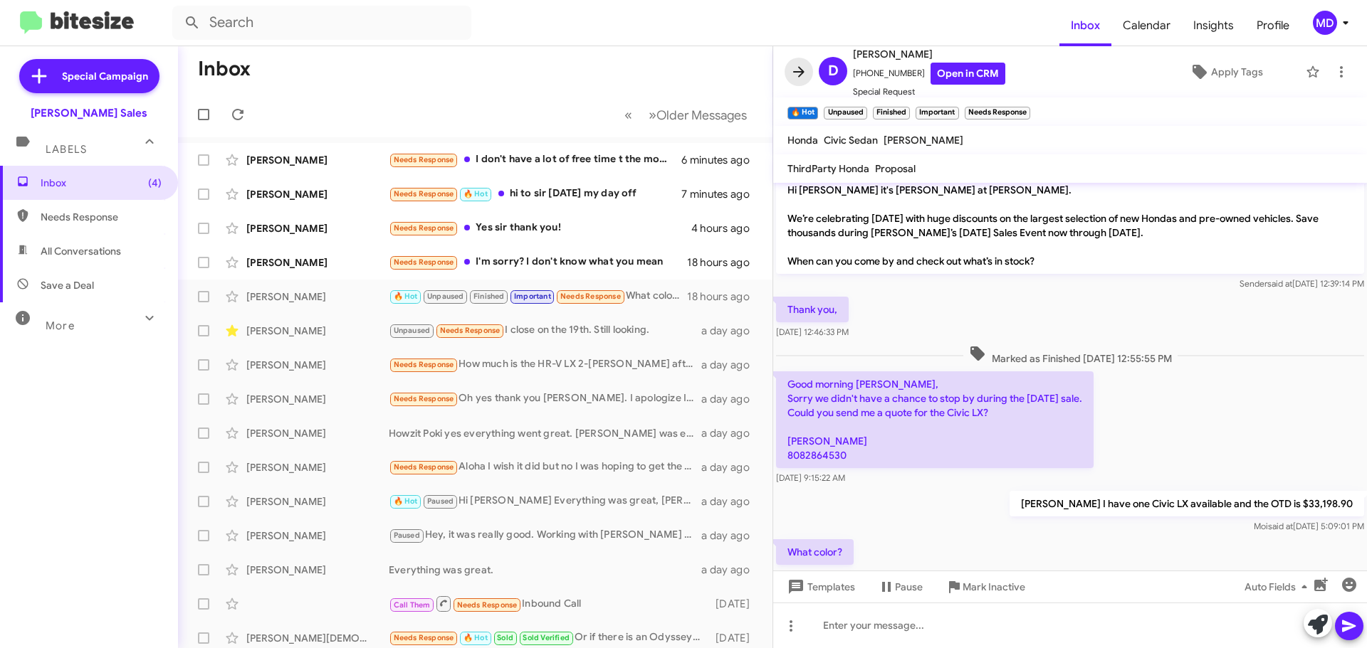
click at [799, 73] on icon at bounding box center [798, 71] width 17 height 17
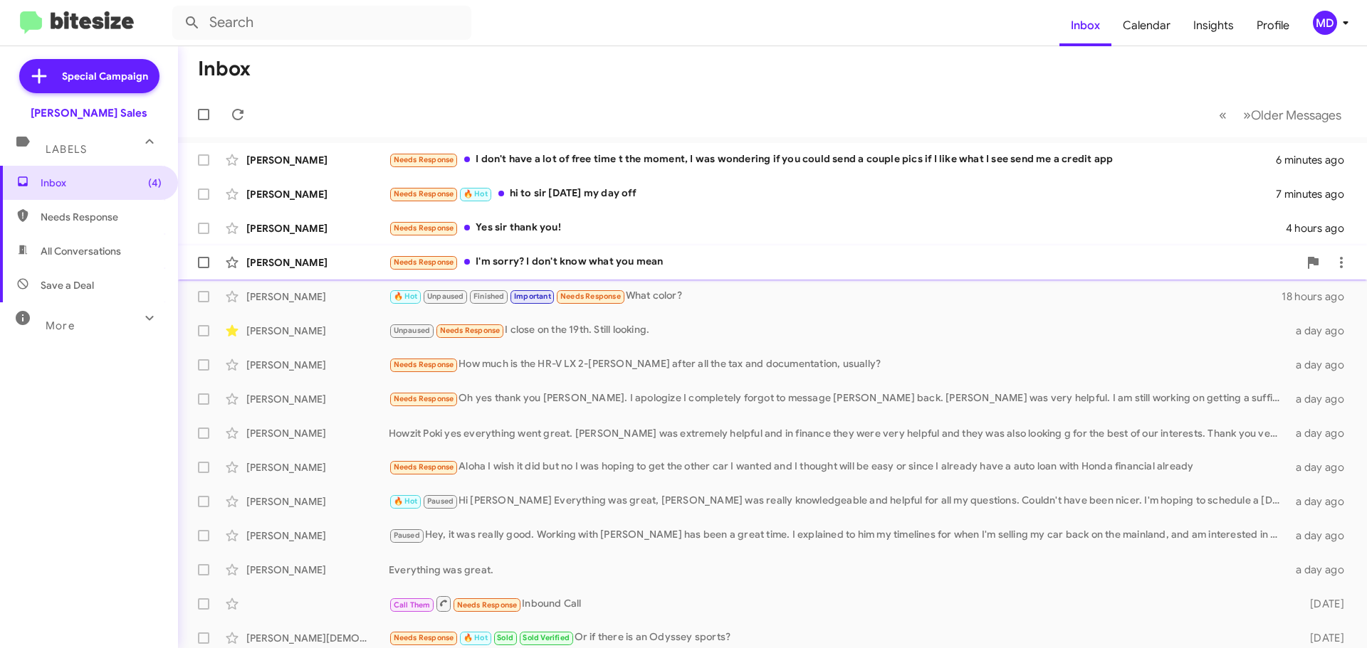
click at [727, 258] on div "Needs Response I'm sorry? I don't know what you mean" at bounding box center [844, 262] width 910 height 16
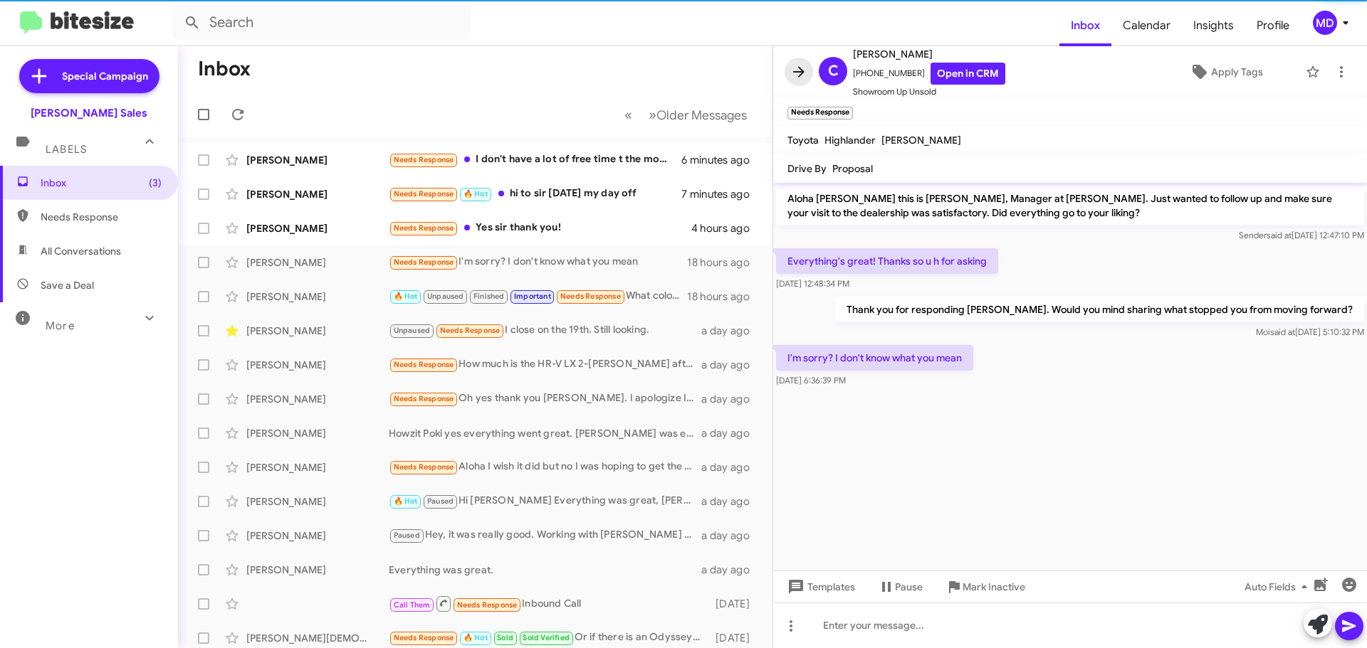
click at [801, 70] on icon at bounding box center [798, 71] width 11 height 11
